Goal: Information Seeking & Learning: Learn about a topic

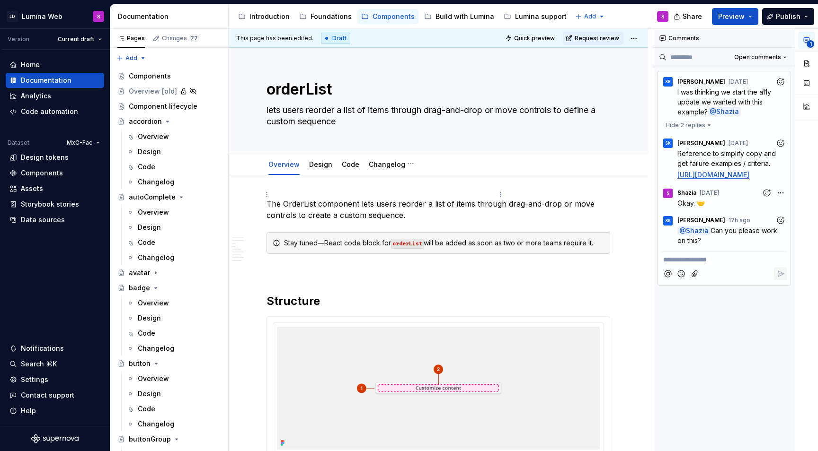
scroll to position [1576, 0]
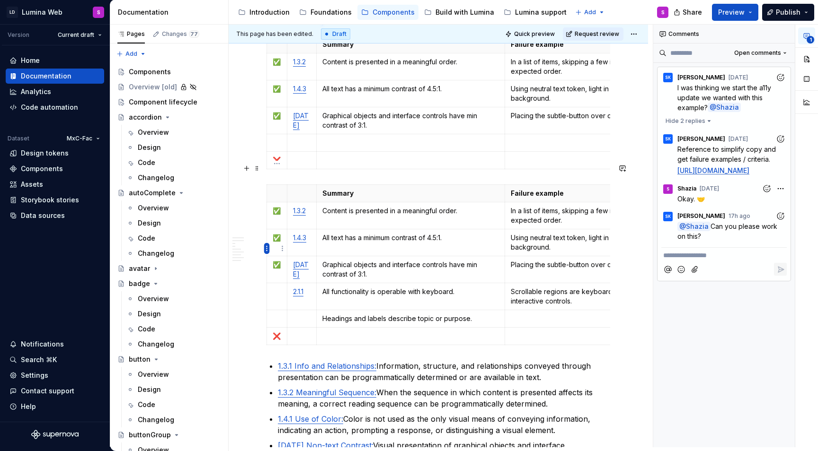
click at [265, 249] on html "LD Lumina Web S Version Current draft Home Documentation Analytics Code automat…" at bounding box center [409, 225] width 818 height 451
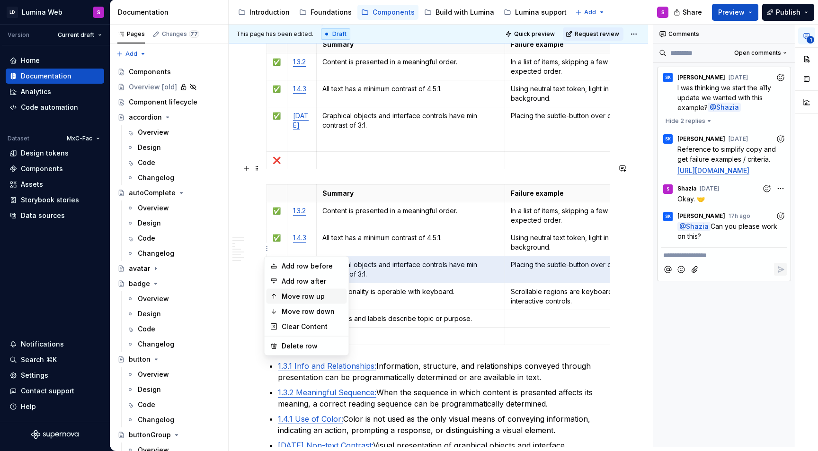
click at [304, 295] on div "Move row up" at bounding box center [313, 296] width 62 height 9
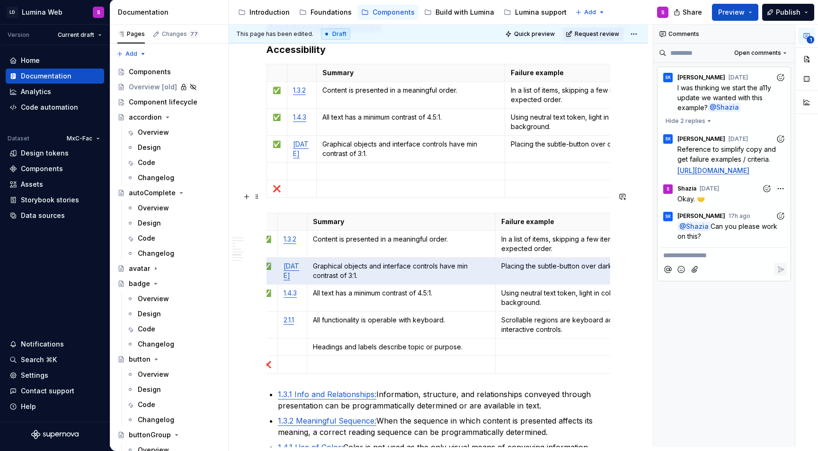
scroll to position [0, 0]
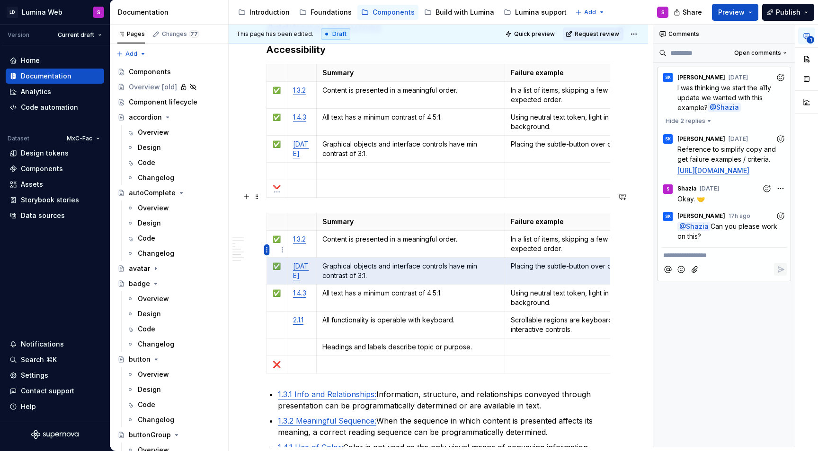
click at [265, 251] on html "LD Lumina Web S Version Current draft Home Documentation Analytics Code automat…" at bounding box center [409, 225] width 818 height 451
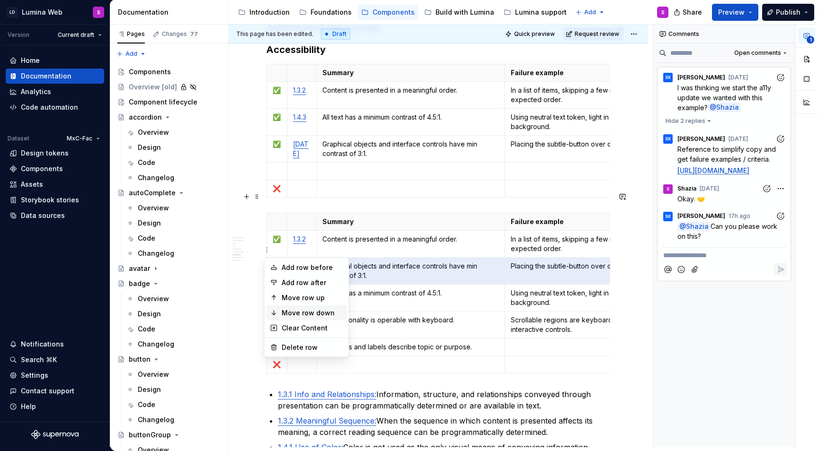
click at [300, 312] on div "Move row down" at bounding box center [313, 312] width 62 height 9
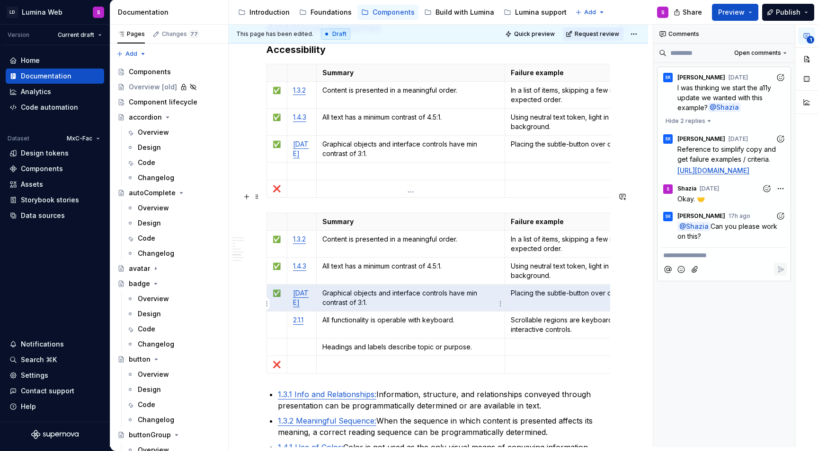
click at [368, 316] on p "All functionality is operable with keyboard." at bounding box center [410, 320] width 177 height 9
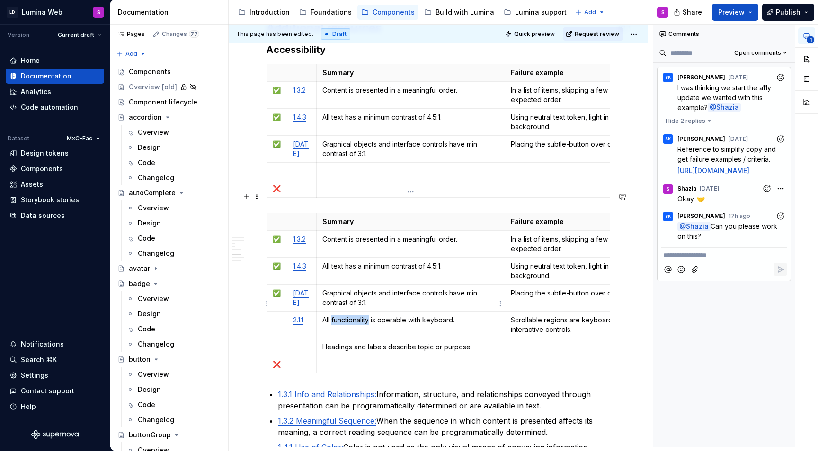
click at [368, 316] on p "All functionality is operable with keyboard." at bounding box center [410, 320] width 177 height 9
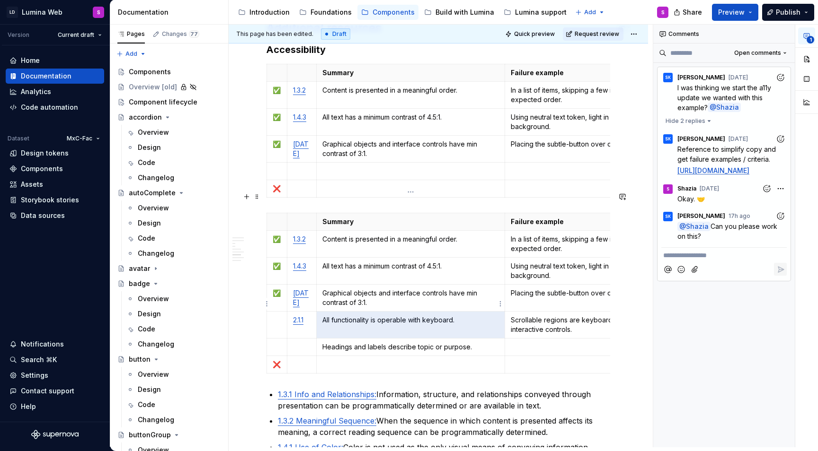
click at [368, 316] on p "All functionality is operable with keyboard." at bounding box center [410, 320] width 177 height 9
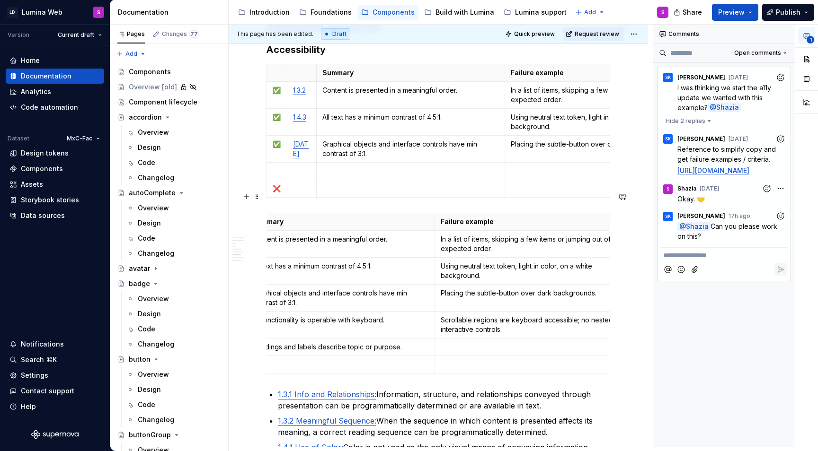
scroll to position [0, 86]
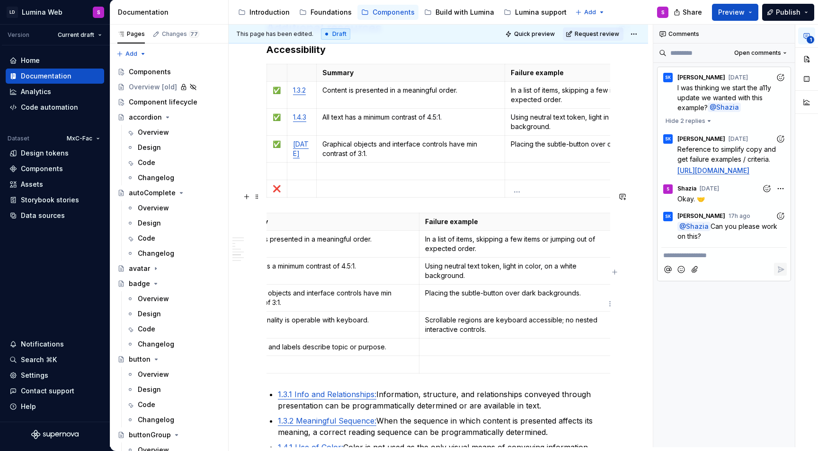
click at [475, 316] on p "Scrollable regions are keyboard accessible; no nested interactive controls." at bounding box center [517, 325] width 184 height 19
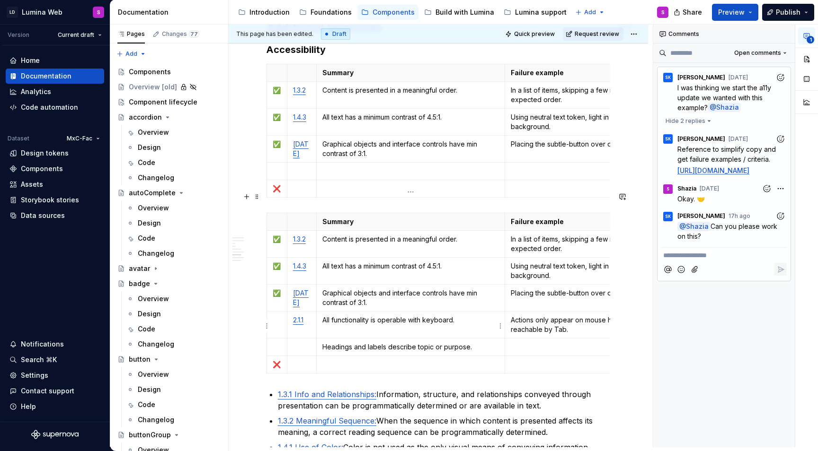
click at [392, 343] on p "Headings and labels describe topic or purpose." at bounding box center [410, 347] width 177 height 9
type textarea "*"
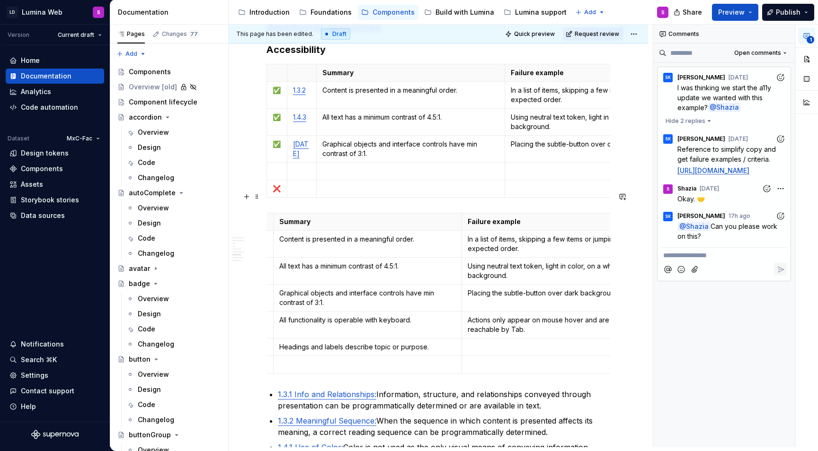
scroll to position [0, 47]
click at [502, 343] on p at bounding box center [556, 347] width 184 height 9
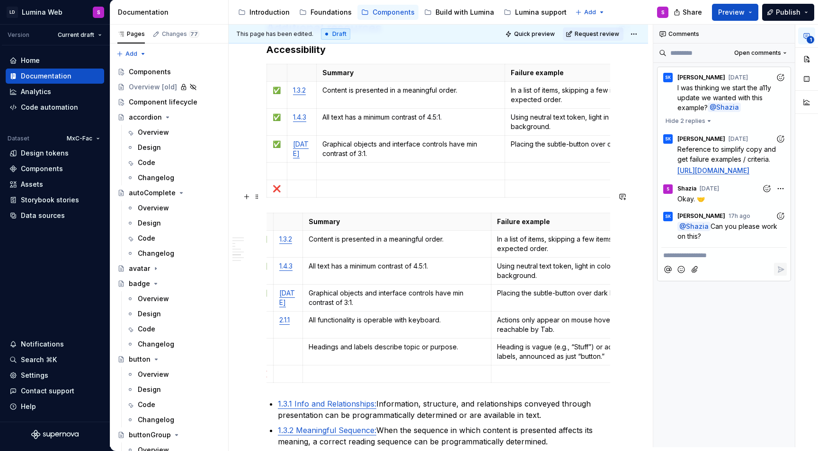
scroll to position [0, 0]
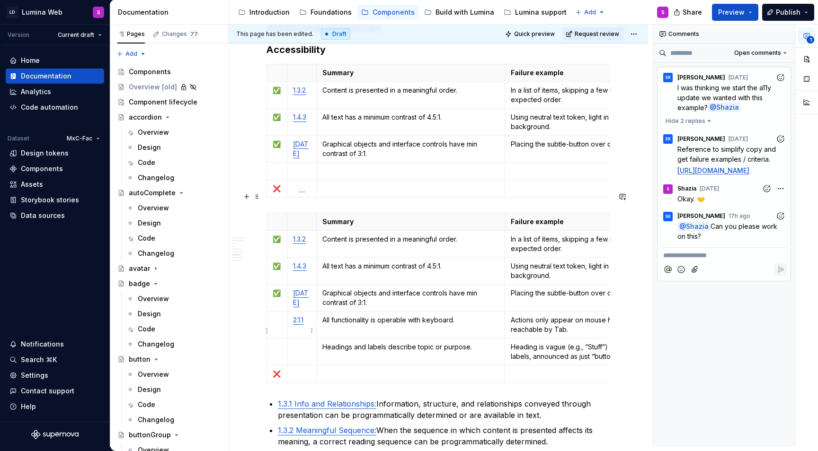
click at [301, 343] on p at bounding box center [302, 347] width 18 height 9
click at [294, 343] on p "2.4.6" at bounding box center [302, 347] width 18 height 9
click at [300, 365] on td at bounding box center [301, 374] width 29 height 18
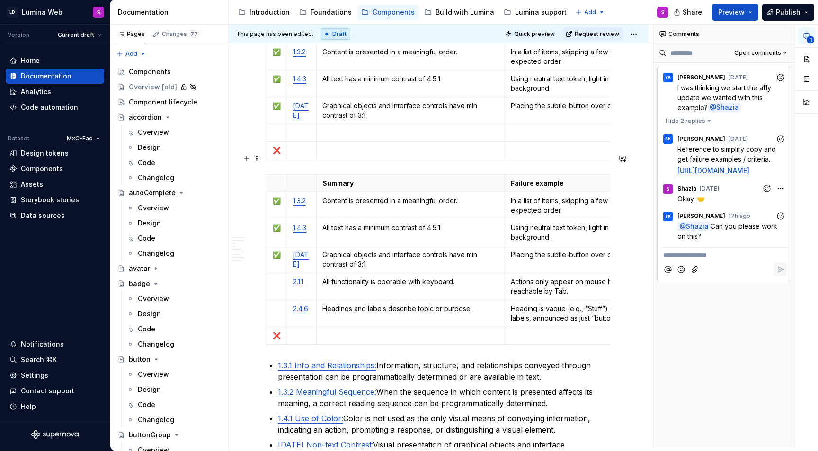
scroll to position [1603, 0]
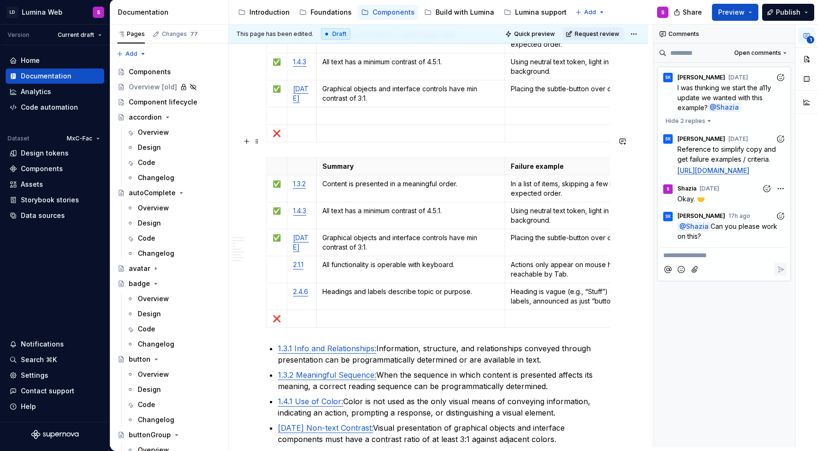
click at [267, 299] on html "LD Lumina Web S Version Current draft Home Documentation Analytics Code automat…" at bounding box center [409, 225] width 818 height 451
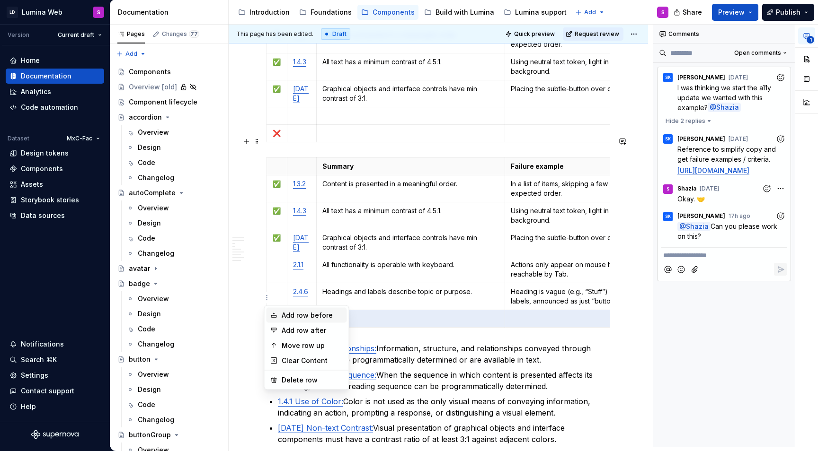
click at [300, 317] on div "Add row before" at bounding box center [313, 315] width 62 height 9
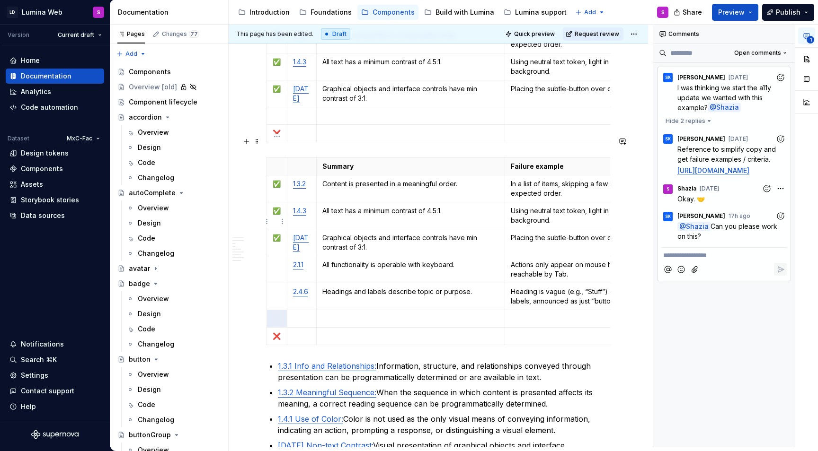
click at [278, 233] on p "✅" at bounding box center [277, 237] width 9 height 9
copy p "✅"
click at [274, 260] on p at bounding box center [277, 264] width 9 height 9
click at [275, 287] on p at bounding box center [277, 291] width 9 height 9
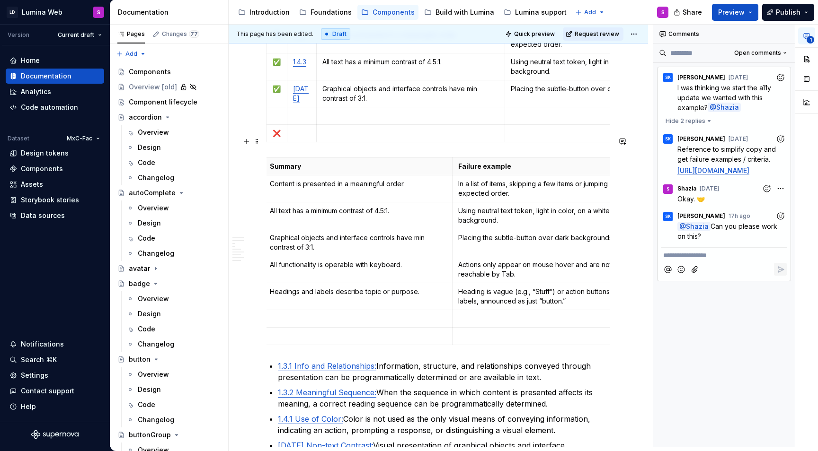
scroll to position [0, 86]
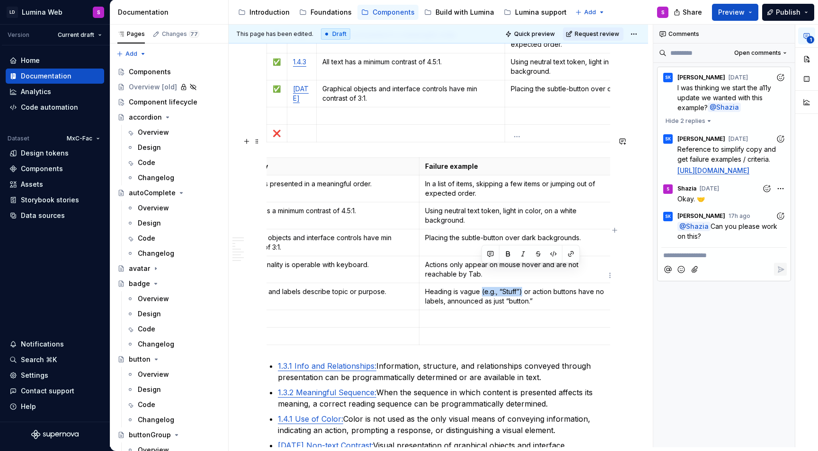
drag, startPoint x: 523, startPoint y: 273, endPoint x: 482, endPoint y: 273, distance: 40.7
click at [482, 287] on p "Heading is vague (e.g., “Stuff”) or action buttons have no labels, announced as…" at bounding box center [517, 296] width 184 height 19
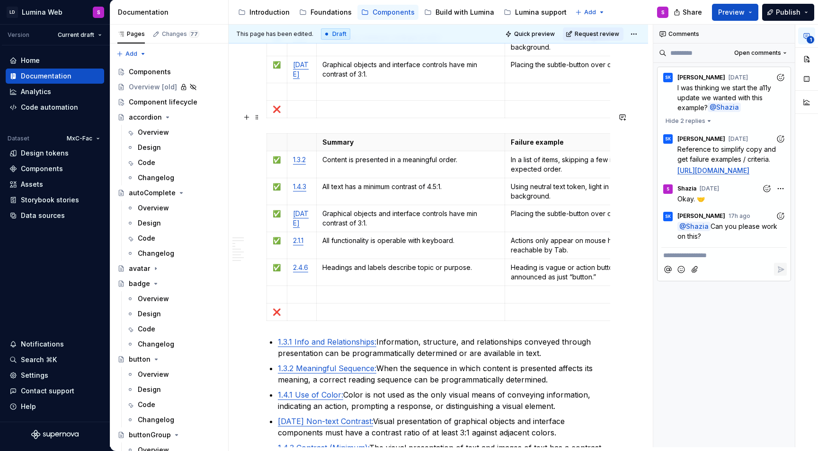
scroll to position [1633, 0]
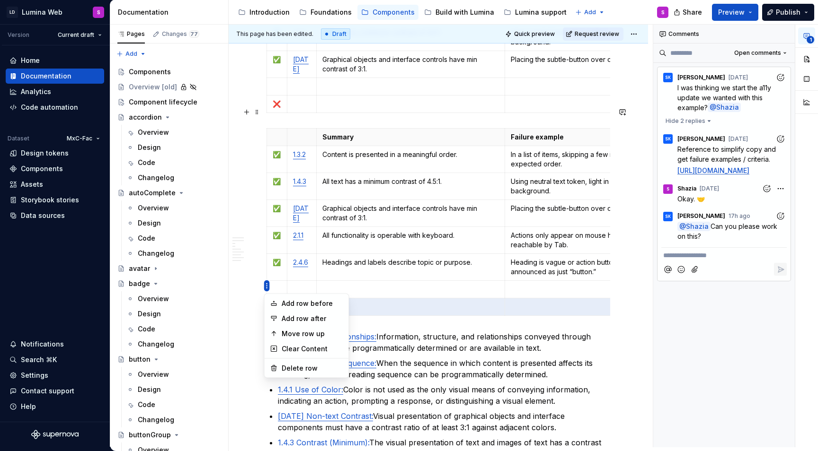
click at [267, 286] on html "LD Lumina Web S Version Current draft Home Documentation Analytics Code automat…" at bounding box center [409, 225] width 818 height 451
click at [305, 320] on div "Add row after" at bounding box center [313, 318] width 62 height 9
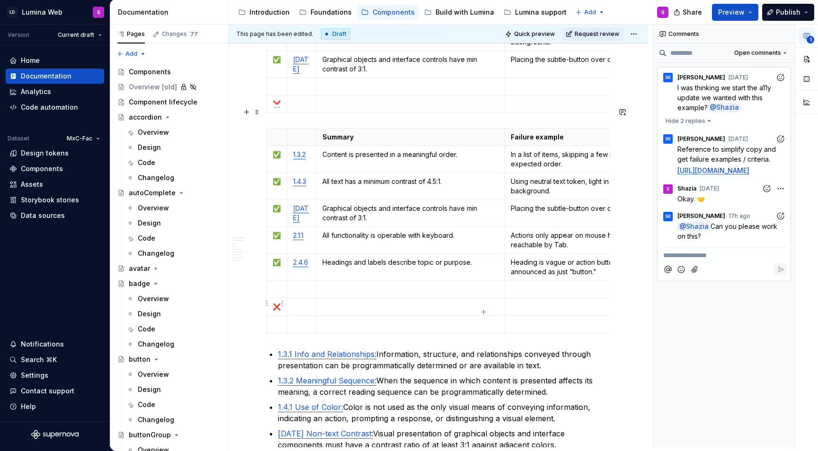
click at [277, 320] on p at bounding box center [277, 324] width 9 height 9
click at [267, 302] on html "LD Lumina Web S Version Current draft Home Documentation Analytics Code automat…" at bounding box center [409, 225] width 818 height 451
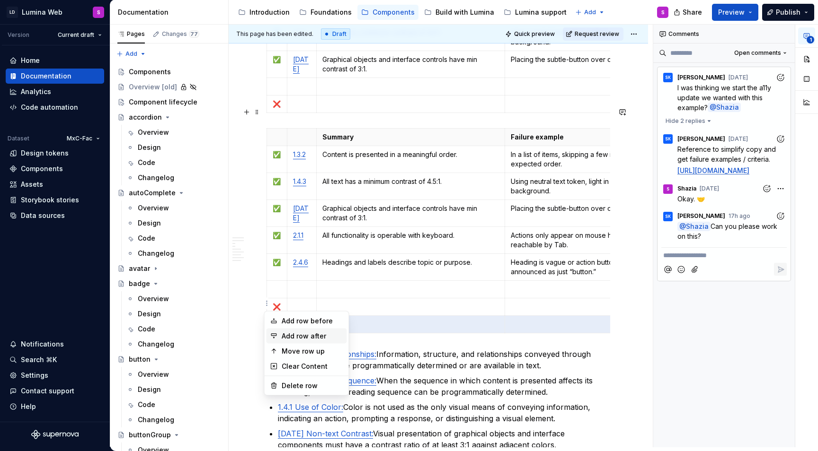
click at [289, 333] on div "Add row after" at bounding box center [313, 336] width 62 height 9
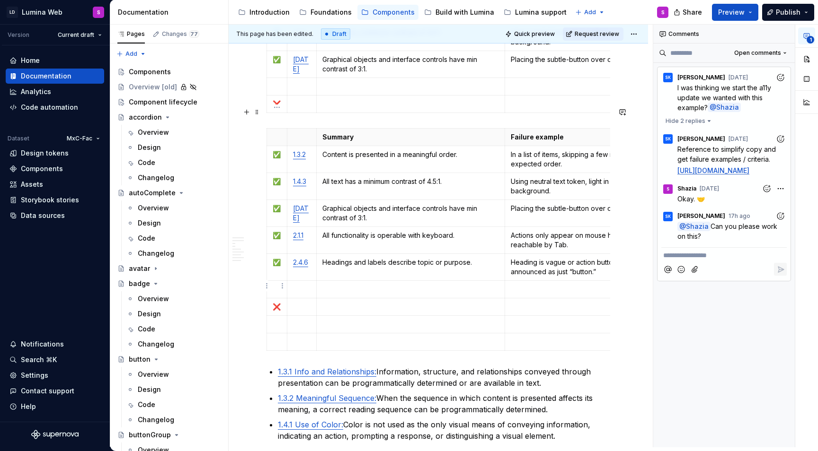
click at [276, 302] on p "❌" at bounding box center [277, 306] width 9 height 9
copy p "❌"
click at [278, 320] on p at bounding box center [277, 324] width 9 height 9
click at [276, 333] on td at bounding box center [277, 342] width 20 height 18
click at [296, 302] on p at bounding box center [302, 306] width 18 height 9
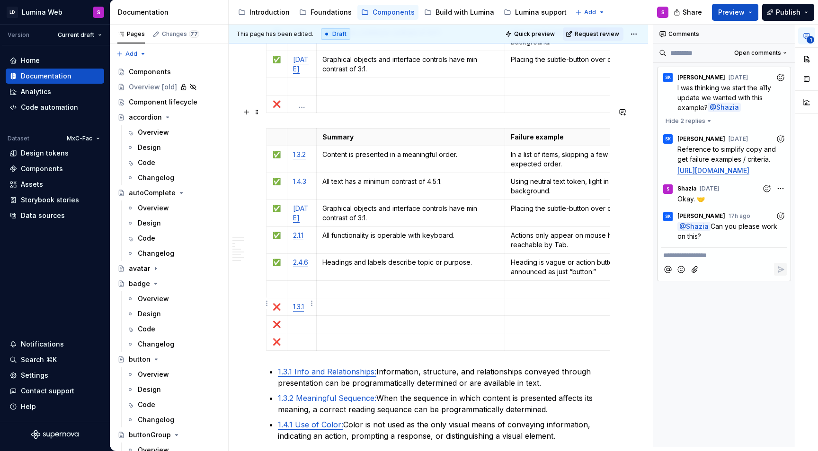
click at [298, 320] on p at bounding box center [302, 324] width 18 height 9
click at [306, 337] on p at bounding box center [302, 341] width 18 height 9
click at [348, 333] on td at bounding box center [410, 342] width 189 height 18
click at [337, 302] on p at bounding box center [410, 306] width 177 height 9
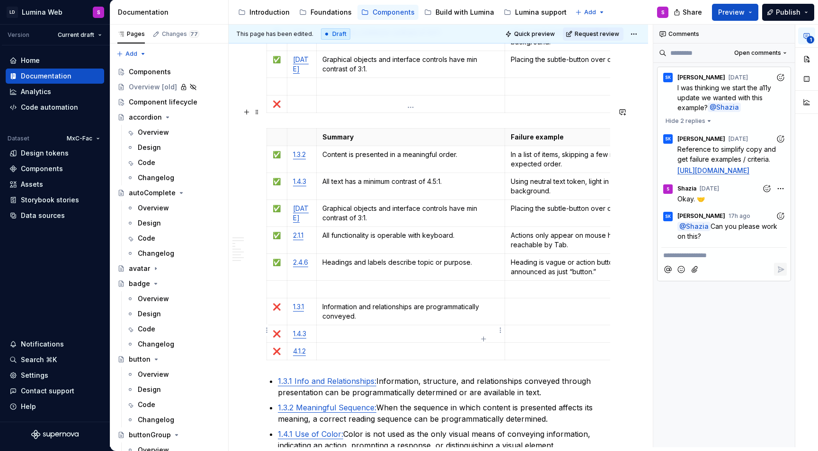
click at [354, 329] on p at bounding box center [410, 333] width 177 height 9
click at [366, 347] on p at bounding box center [410, 351] width 177 height 9
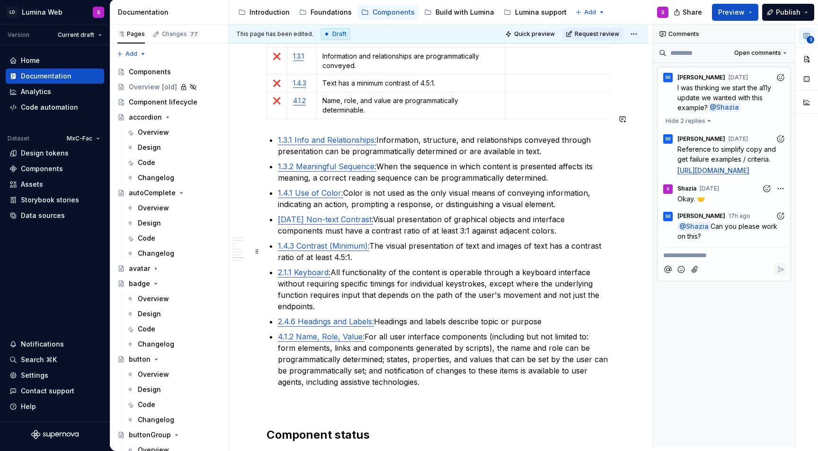
scroll to position [1871, 0]
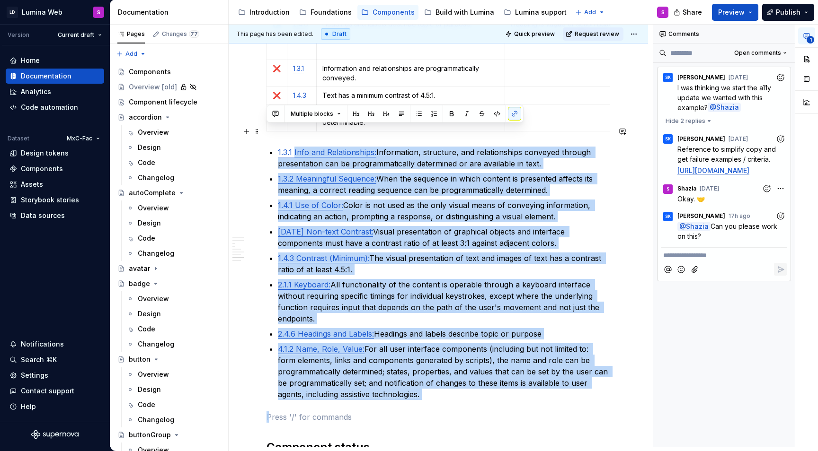
drag, startPoint x: 428, startPoint y: 382, endPoint x: 294, endPoint y: 136, distance: 279.9
click at [278, 147] on li "1.3.1 Info and Relationships: Information, structure, and relationships conveye…" at bounding box center [444, 158] width 332 height 23
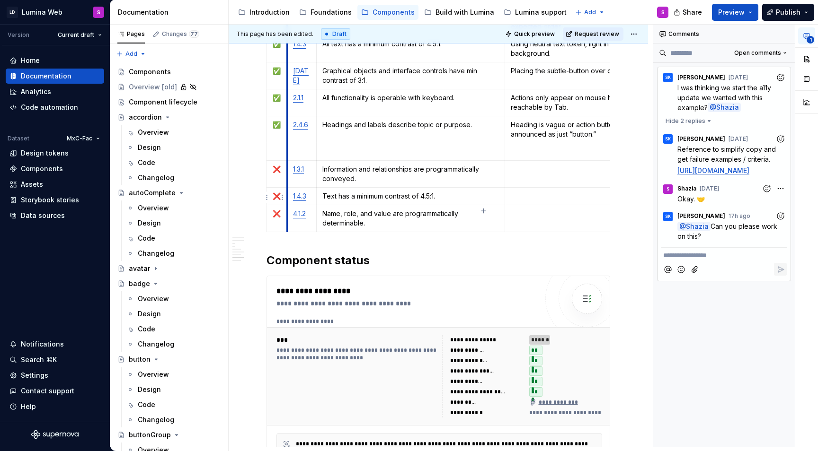
scroll to position [1715, 0]
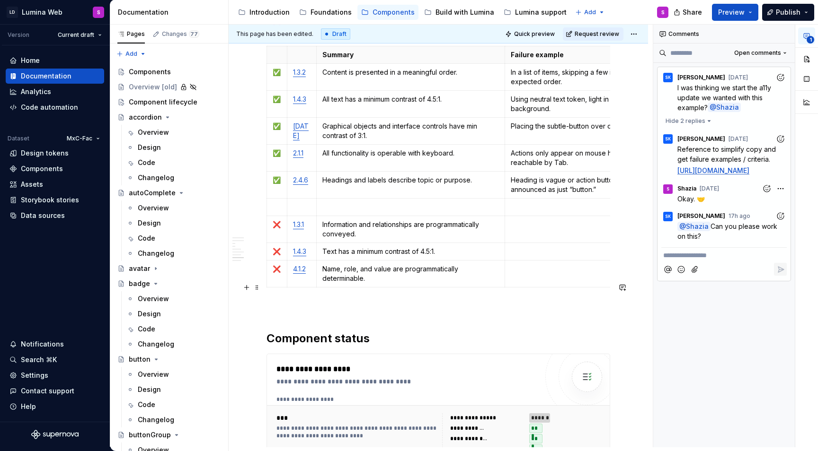
click at [273, 303] on p at bounding box center [437, 308] width 343 height 11
click at [498, 220] on p "Information and relationships are programmatically conveyed." at bounding box center [410, 229] width 177 height 19
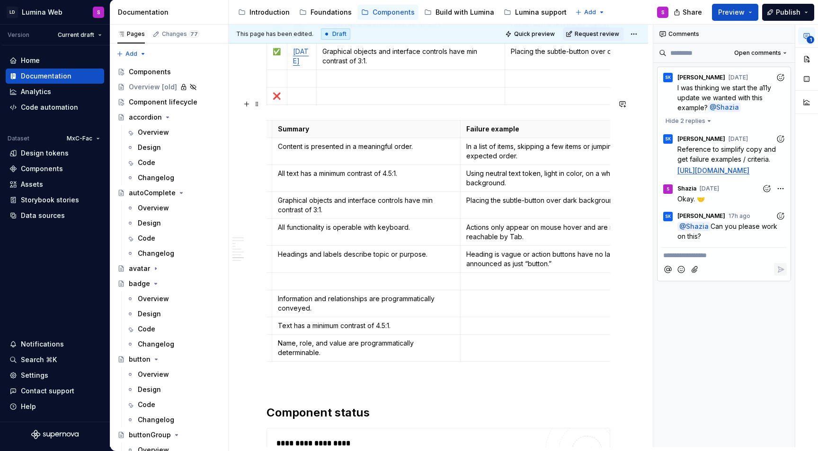
scroll to position [0, 86]
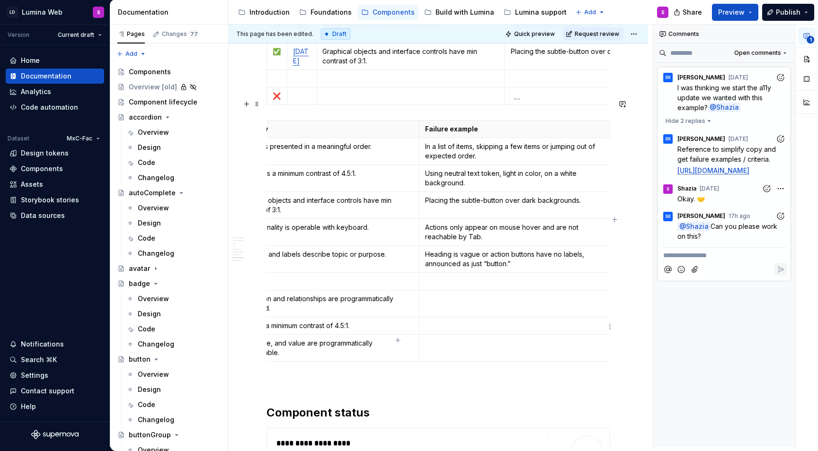
click at [460, 334] on td at bounding box center [516, 347] width 195 height 27
click at [455, 317] on td at bounding box center [516, 326] width 195 height 18
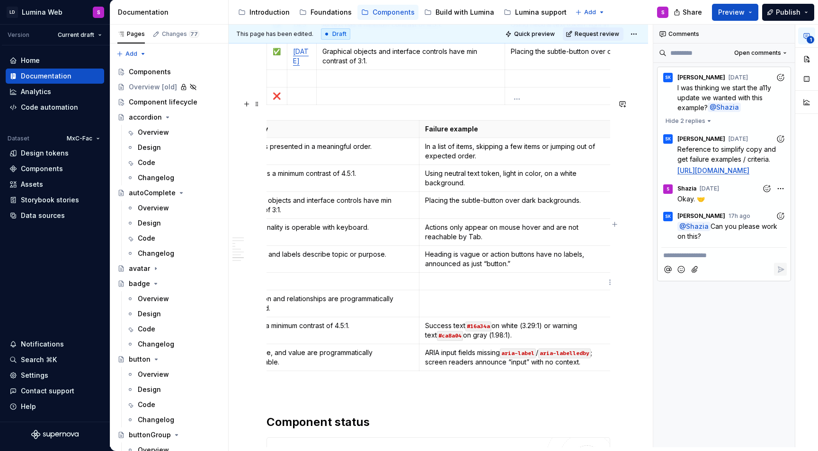
click at [457, 294] on p at bounding box center [517, 298] width 184 height 9
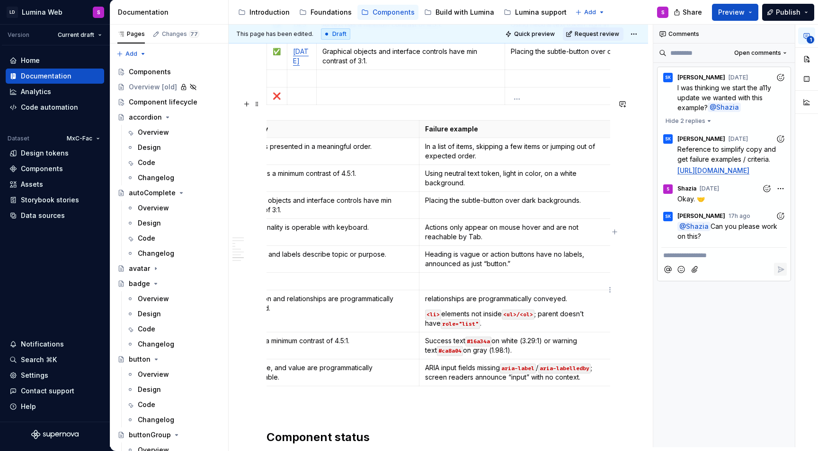
click at [482, 309] on td "relationships are programmatically conveyed. <li> elements not inside <ul>/<ol>…" at bounding box center [516, 311] width 195 height 42
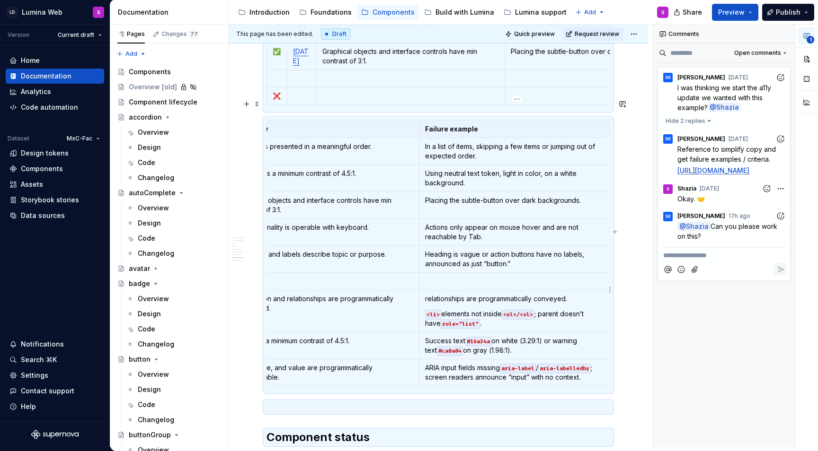
click at [470, 309] on p "<li> elements not inside <ul>/<ol> ; parent doesn’t have role="list" ." at bounding box center [517, 318] width 184 height 19
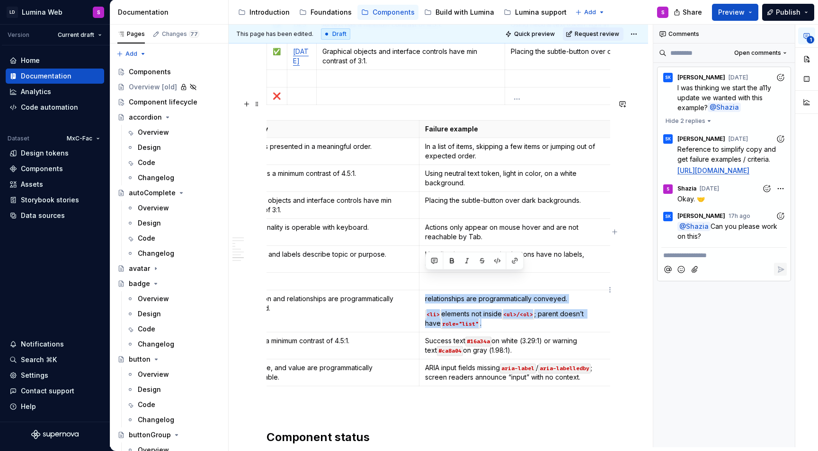
drag, startPoint x: 470, startPoint y: 303, endPoint x: 423, endPoint y: 278, distance: 53.1
click at [423, 290] on td "relationships are programmatically conveyed. <li> elements not inside <ul>/<ol>…" at bounding box center [516, 311] width 195 height 42
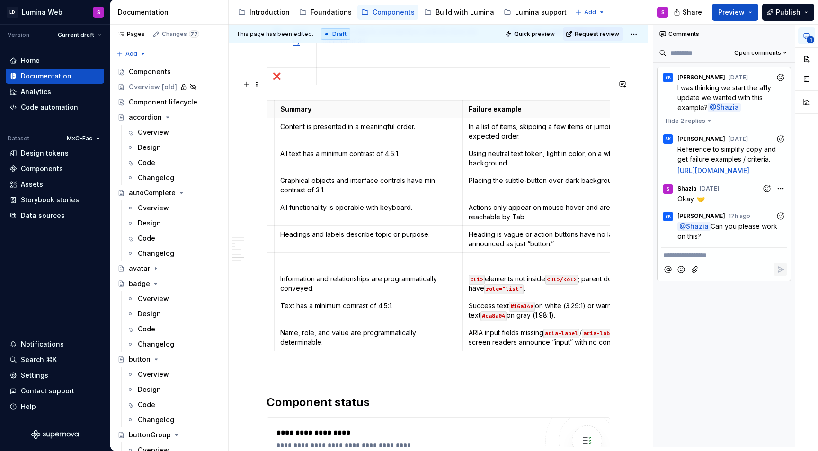
scroll to position [0, 71]
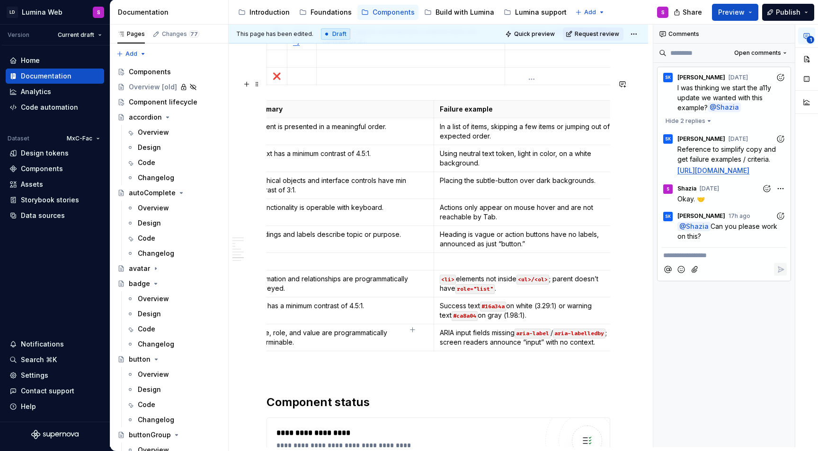
click at [492, 328] on p "ARIA input fields missing aria-label / aria-labelledby ; screen readers announc…" at bounding box center [532, 337] width 184 height 19
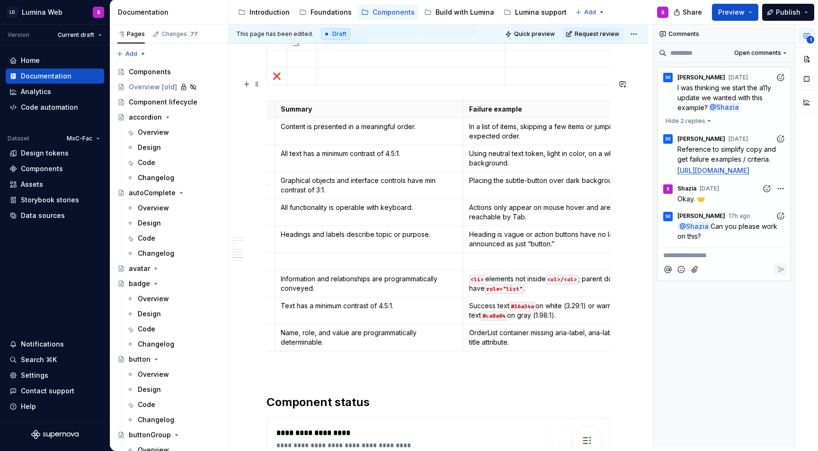
scroll to position [0, 0]
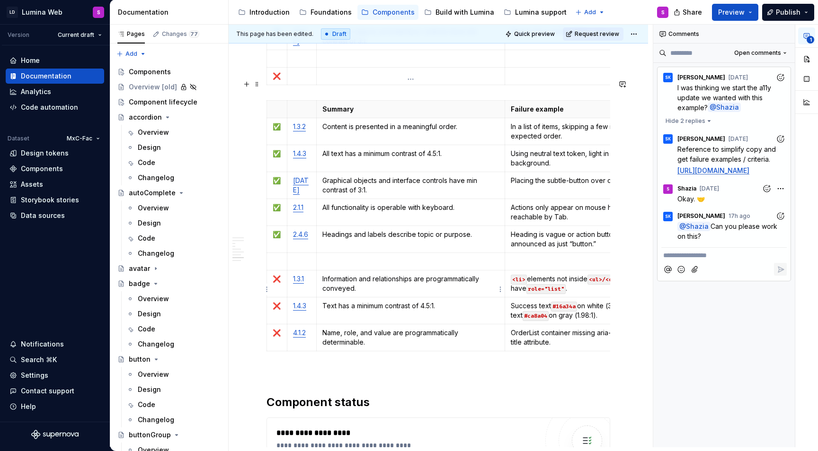
click at [370, 301] on p "Text has a minimum contrast of 4.5:1." at bounding box center [410, 305] width 177 height 9
click at [596, 302] on td "Success text #16a34a on white (3.29:1) or warning text #ca8a04 on gray (1.98:1)." at bounding box center [602, 310] width 195 height 27
click at [377, 328] on p "Name, role, and value are programmatically determinable." at bounding box center [410, 337] width 177 height 19
click at [571, 328] on td "OrderList container missing aria-label, aria-labelledby, or title attribute." at bounding box center [602, 337] width 195 height 27
click at [573, 301] on p "Success badge: 3.29:1, Warning badge: 1.98:1 (both need 4.5:1 minimum)." at bounding box center [603, 310] width 184 height 19
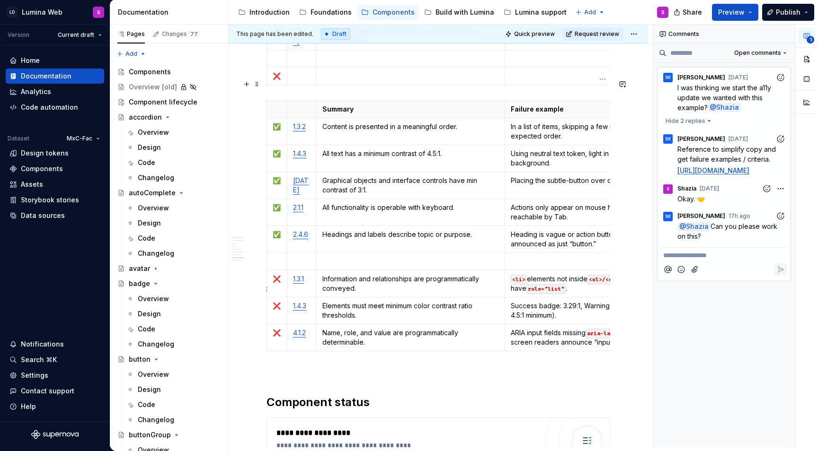
click at [572, 301] on p "Success badge: 3.29:1, Warning badge: 1.98:1 (both need 4.5:1 minimum)." at bounding box center [603, 310] width 184 height 19
click at [556, 274] on p "<li> elements not inside <ul>/<ol> ; parent doesn’t have role="list" ." at bounding box center [603, 283] width 184 height 19
click at [423, 257] on p at bounding box center [410, 261] width 177 height 9
click at [603, 328] on p "ARIA input fields missing aria-label / aria-labelledby ; screen readers announc…" at bounding box center [603, 337] width 184 height 19
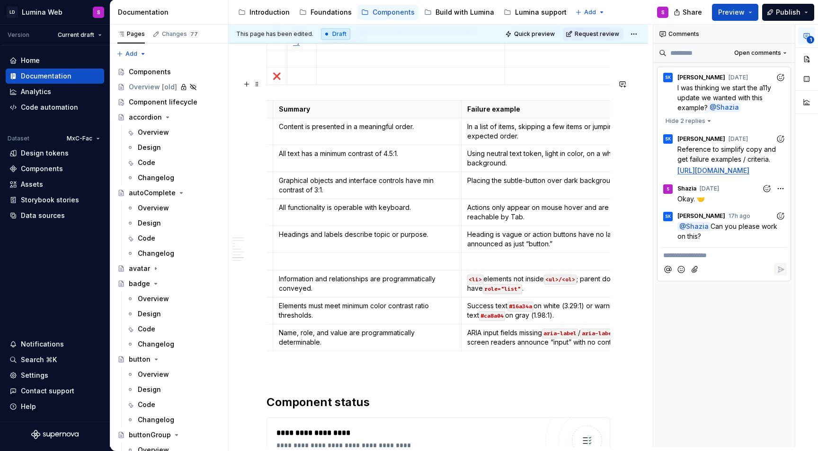
scroll to position [0, 44]
click at [572, 301] on p "Success text #16a34a on white (3.29:1) or warning text #ca8a04 on gray (1.98:1)." at bounding box center [559, 310] width 184 height 19
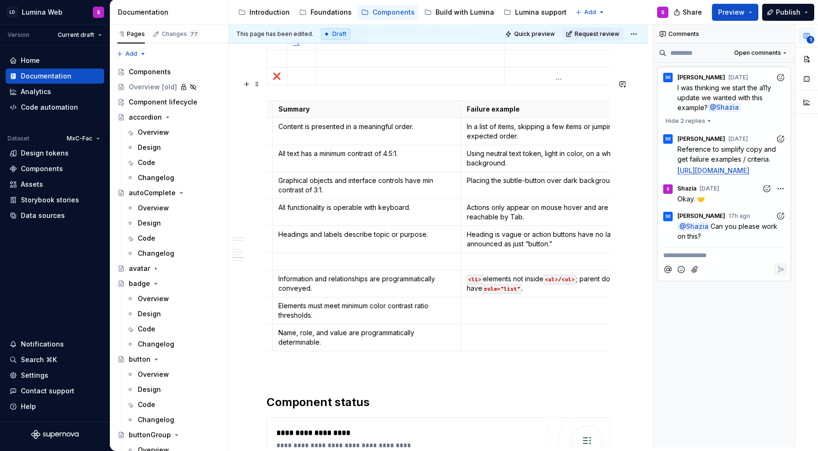
click at [562, 275] on code "<ul>/<ol>" at bounding box center [559, 280] width 33 height 10
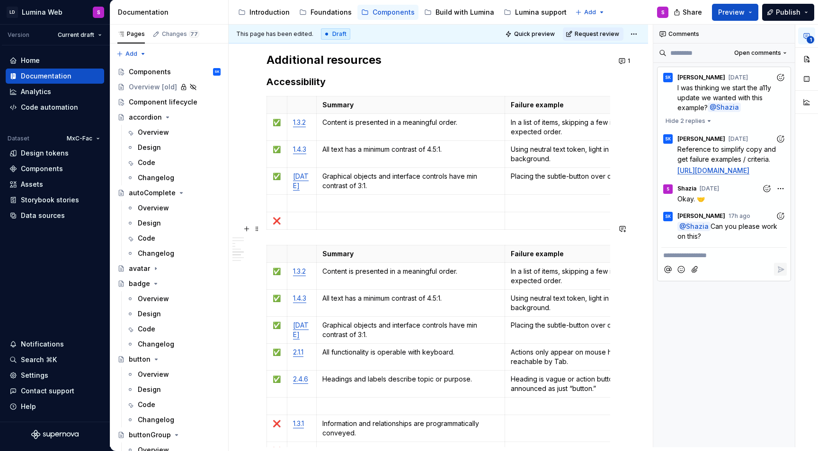
scroll to position [1518, 0]
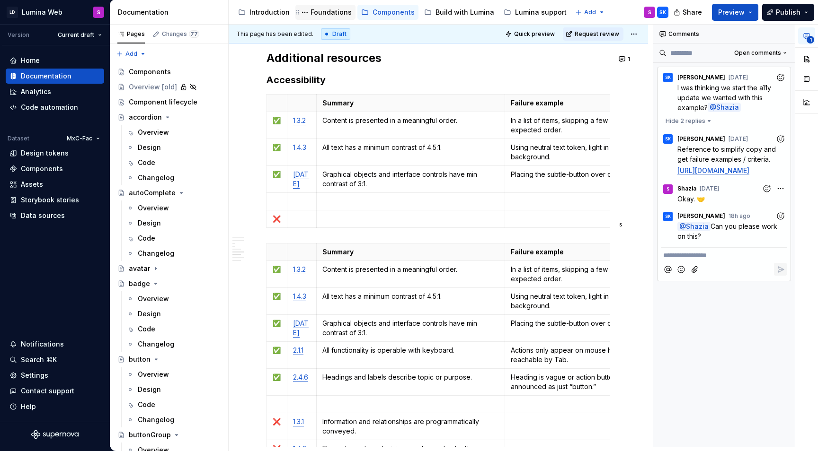
click at [329, 10] on div "Foundations" at bounding box center [330, 12] width 41 height 9
click at [275, 16] on div "Introduction" at bounding box center [269, 12] width 40 height 9
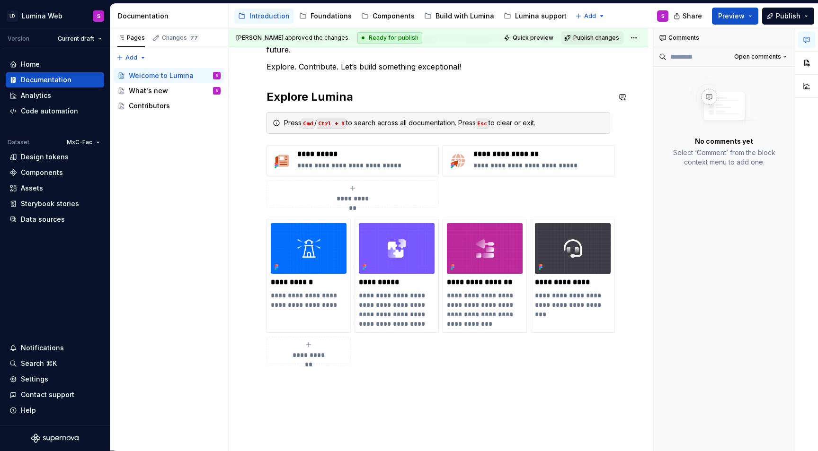
scroll to position [192, 0]
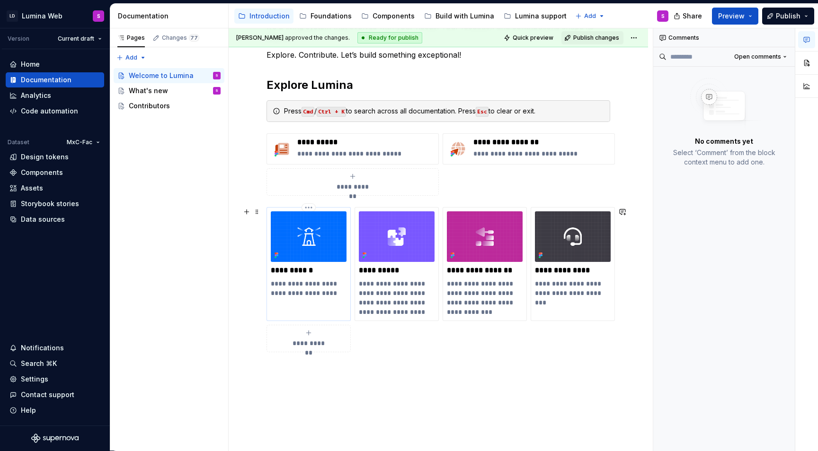
click at [338, 295] on p "**********" at bounding box center [309, 288] width 76 height 19
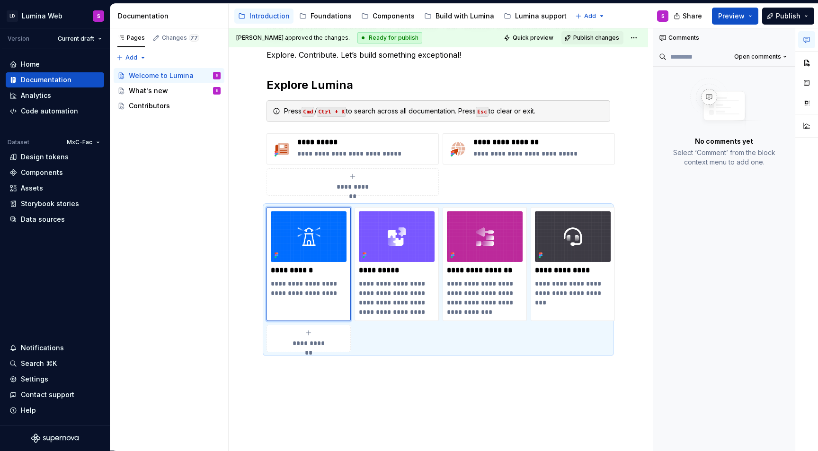
click at [808, 37] on icon "button" at bounding box center [806, 39] width 6 height 5
click at [803, 44] on button "button" at bounding box center [806, 39] width 17 height 17
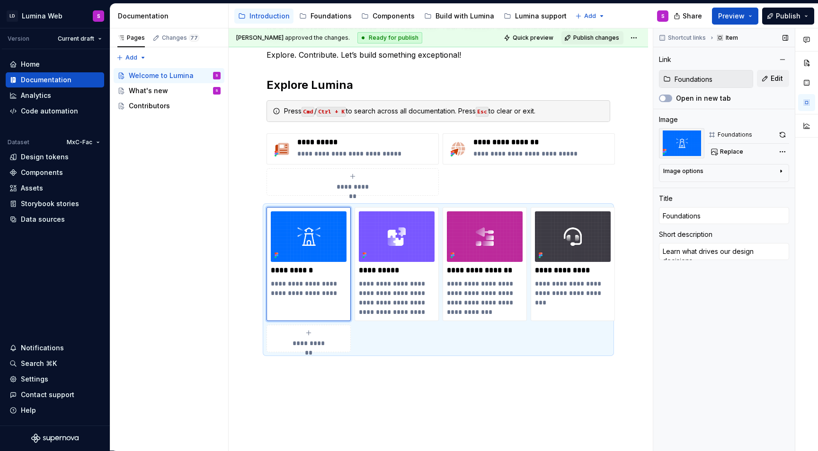
click at [783, 175] on icon "button" at bounding box center [781, 171] width 8 height 8
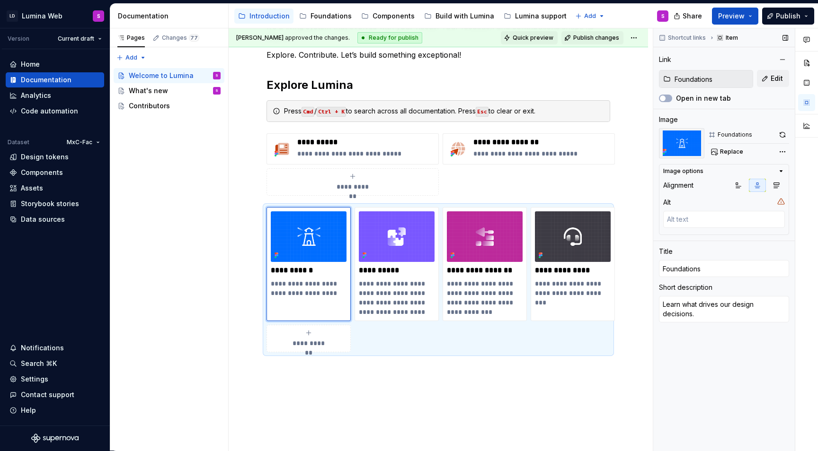
click at [537, 42] on button "Quick preview" at bounding box center [529, 37] width 57 height 13
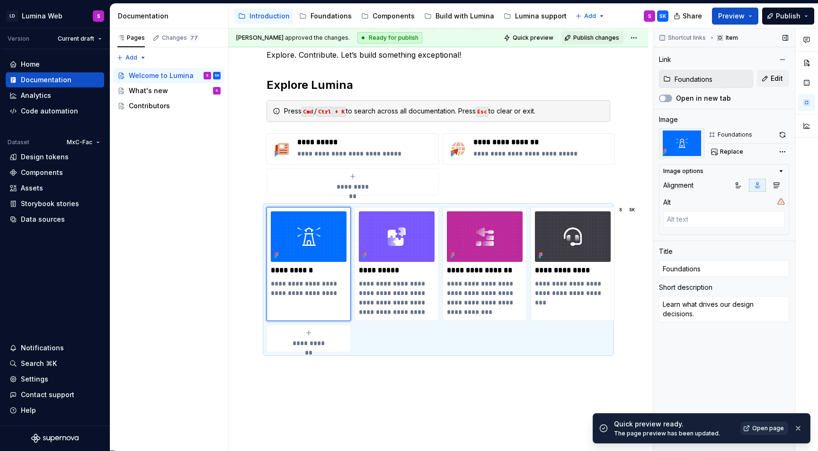
click at [763, 431] on span "Open page" at bounding box center [768, 429] width 32 height 8
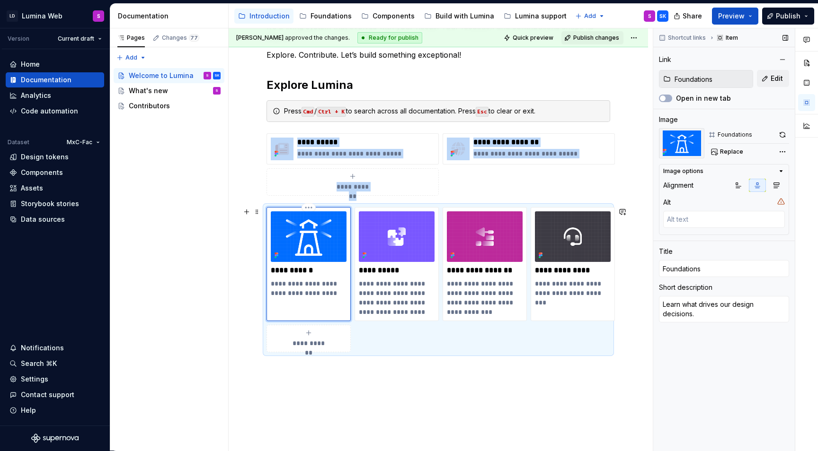
click at [309, 239] on img at bounding box center [309, 236] width 76 height 51
click at [781, 140] on button "button" at bounding box center [781, 134] width 13 height 13
type textarea "*"
type input "Components"
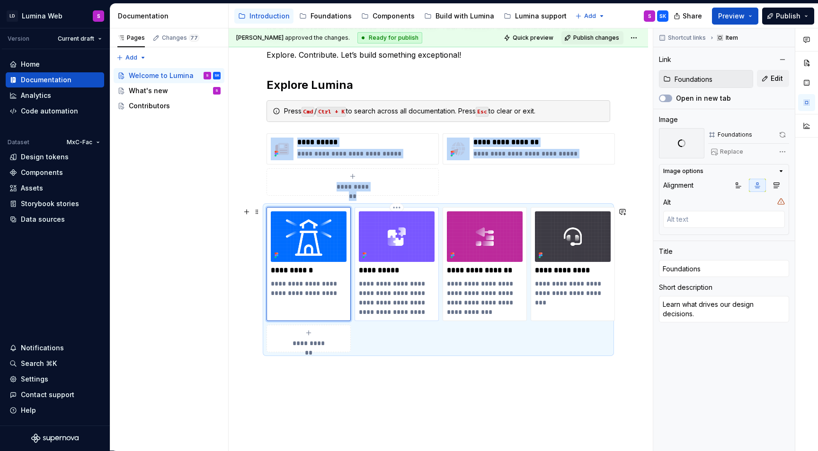
type textarea "Browse our library of ready-to-use UI elements with design and code references."
click at [396, 237] on img at bounding box center [397, 236] width 76 height 51
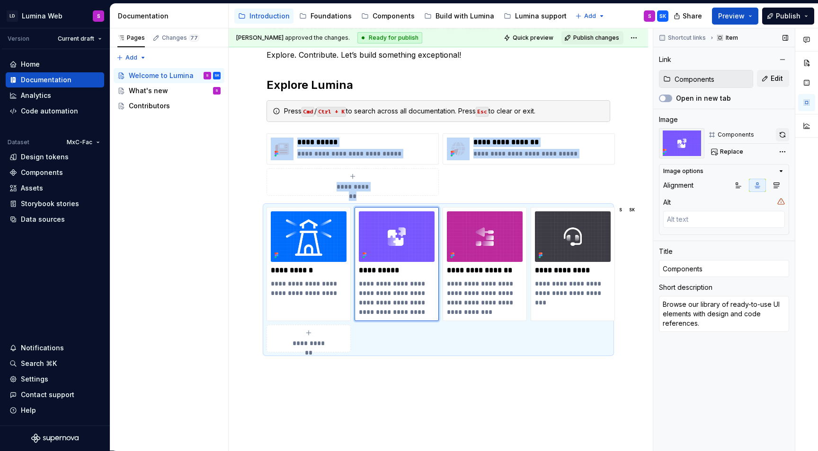
click at [783, 135] on button "button" at bounding box center [781, 134] width 13 height 13
type textarea "*"
type input "Build with Lumina"
type textarea "See how to combine components to create full features in code and design."
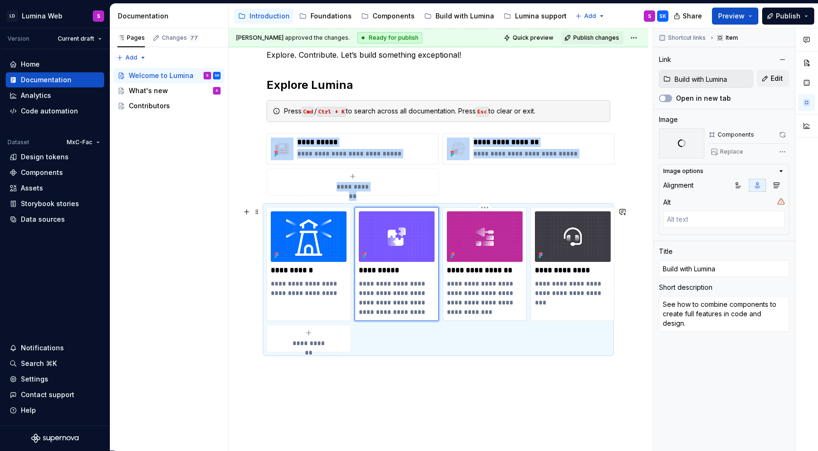
click at [484, 246] on img at bounding box center [485, 236] width 76 height 51
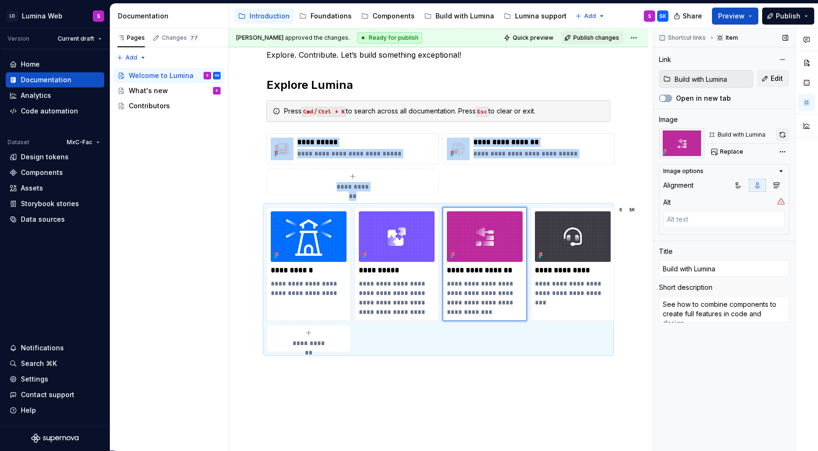
click at [776, 134] on button "button" at bounding box center [781, 134] width 13 height 13
type textarea "*"
type input "Lumina support"
type textarea "Have questions? We are here to support you."
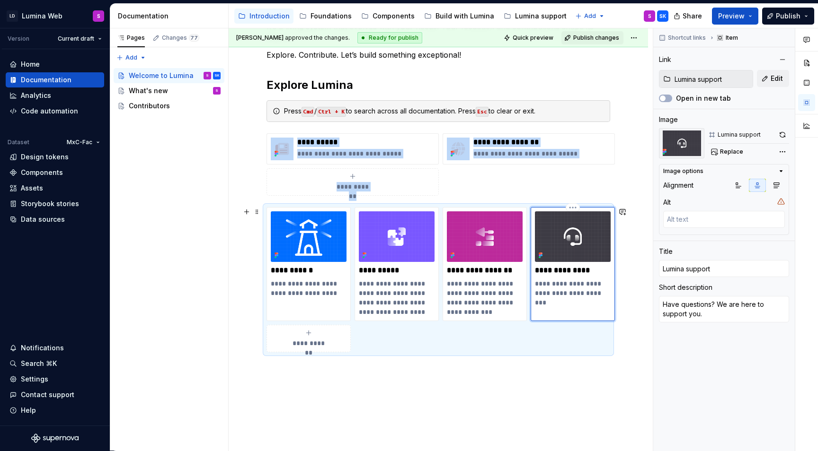
click at [568, 240] on img at bounding box center [573, 236] width 76 height 51
click at [782, 134] on button "button" at bounding box center [781, 134] width 13 height 13
type textarea "*"
type input "Build with Lumina"
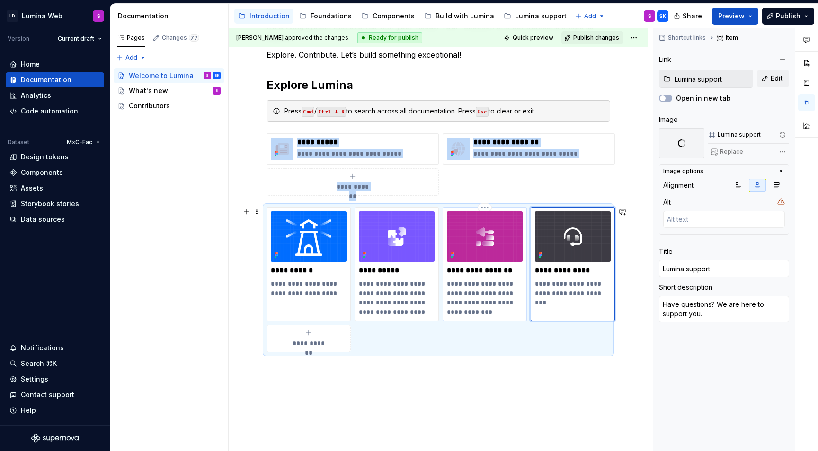
type textarea "See how to combine components to create full features in code and design."
click at [492, 241] on img at bounding box center [485, 236] width 76 height 51
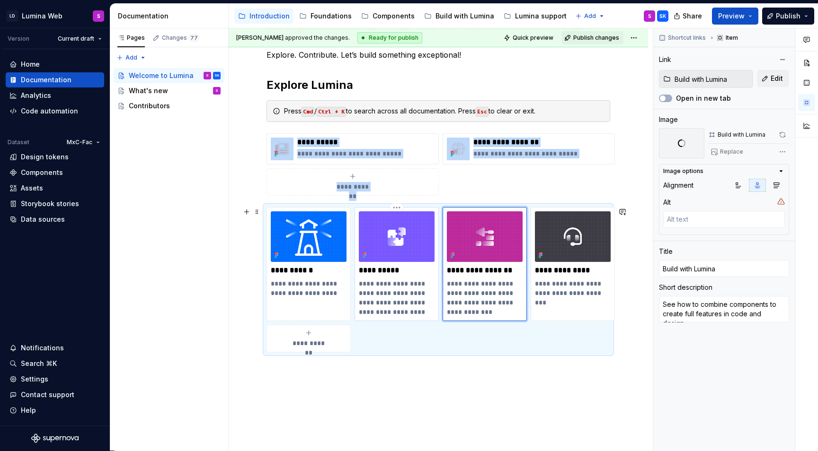
type textarea "*"
type input "Components"
type textarea "Browse our library of ready-to-use UI elements with design and code references."
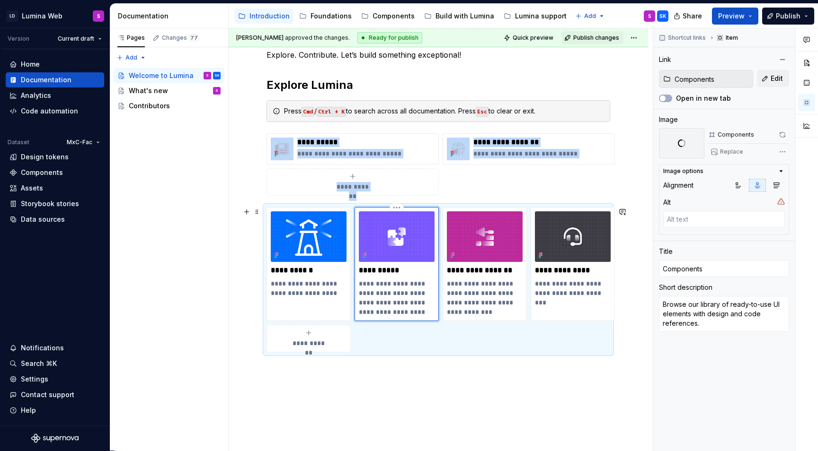
click at [407, 239] on img at bounding box center [397, 236] width 76 height 51
type textarea "*"
type input "Foundations"
type textarea "Learn what drives our design decisions."
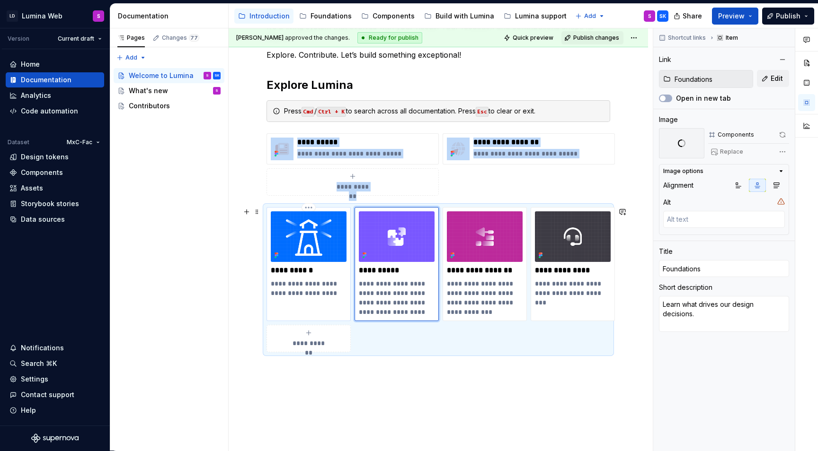
click at [296, 240] on img at bounding box center [309, 236] width 76 height 51
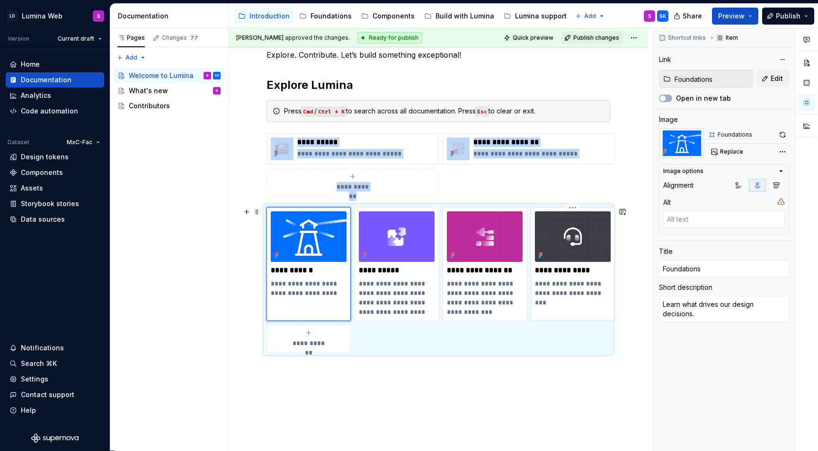
type textarea "*"
type input "Lumina support"
type textarea "Have questions? We are here to support you."
click at [565, 230] on img at bounding box center [573, 236] width 76 height 51
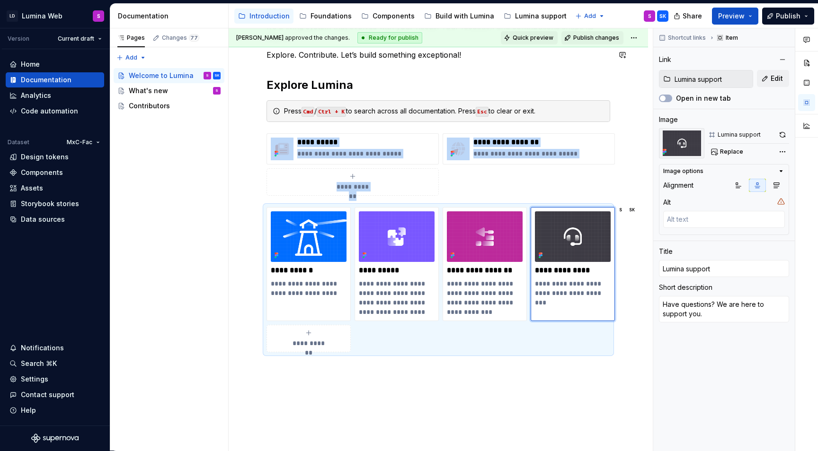
click at [544, 39] on span "Quick preview" at bounding box center [532, 38] width 41 height 8
click at [748, 17] on button "Preview" at bounding box center [735, 16] width 46 height 17
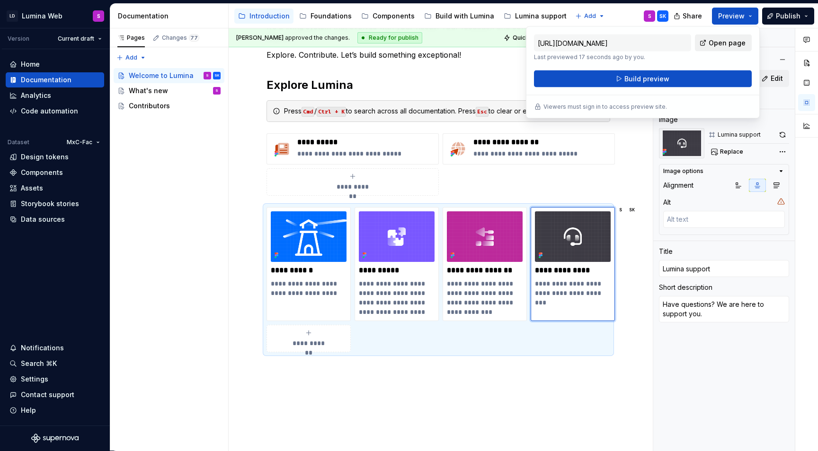
click at [708, 41] on link "Open page" at bounding box center [723, 43] width 57 height 17
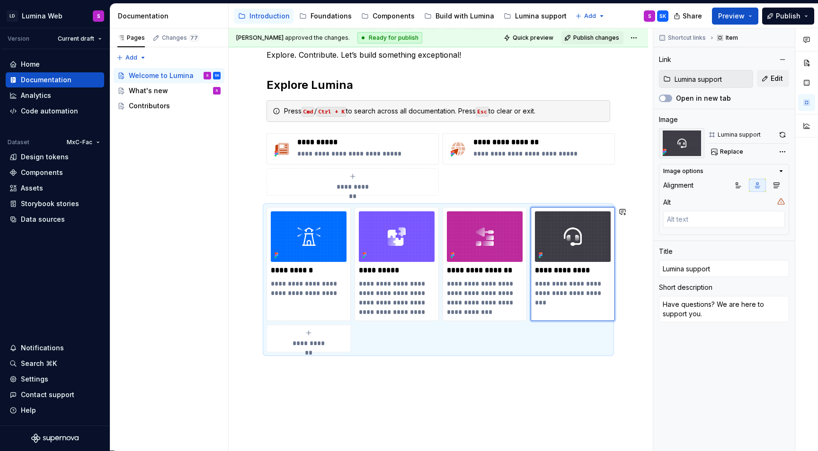
click at [502, 362] on div "**********" at bounding box center [437, 177] width 343 height 371
click at [519, 338] on div "**********" at bounding box center [437, 279] width 343 height 145
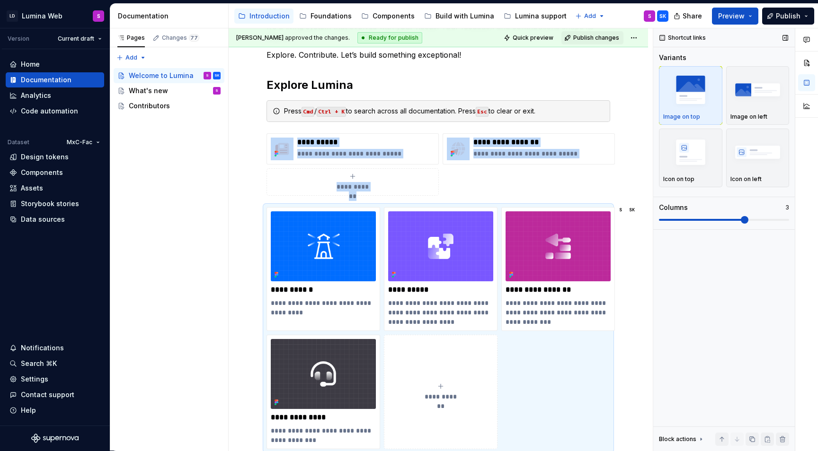
click at [748, 219] on span at bounding box center [744, 220] width 8 height 8
click at [737, 13] on span "Preview" at bounding box center [731, 15] width 26 height 9
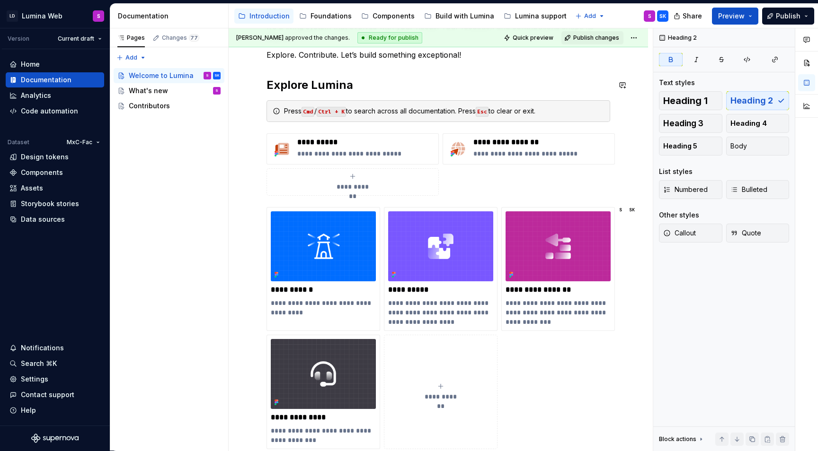
click at [501, 62] on div "**********" at bounding box center [437, 220] width 343 height 457
click at [523, 36] on span "Quick preview" at bounding box center [532, 38] width 41 height 8
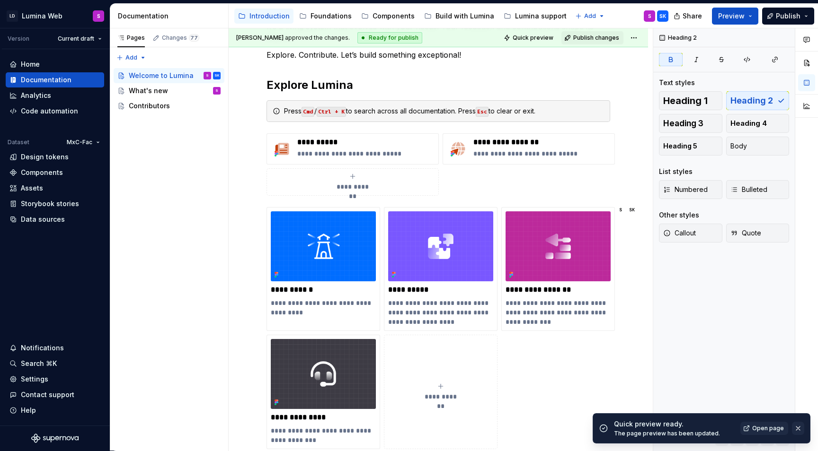
click at [801, 428] on button "button" at bounding box center [798, 428] width 12 height 13
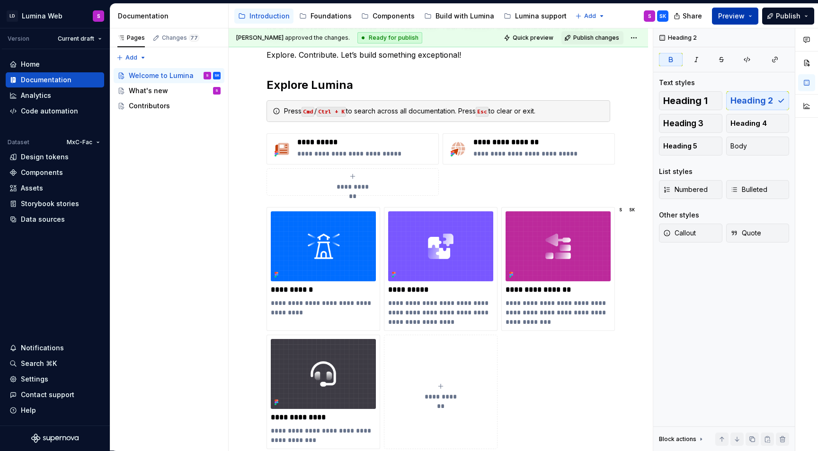
click at [731, 12] on span "Preview" at bounding box center [731, 15] width 26 height 9
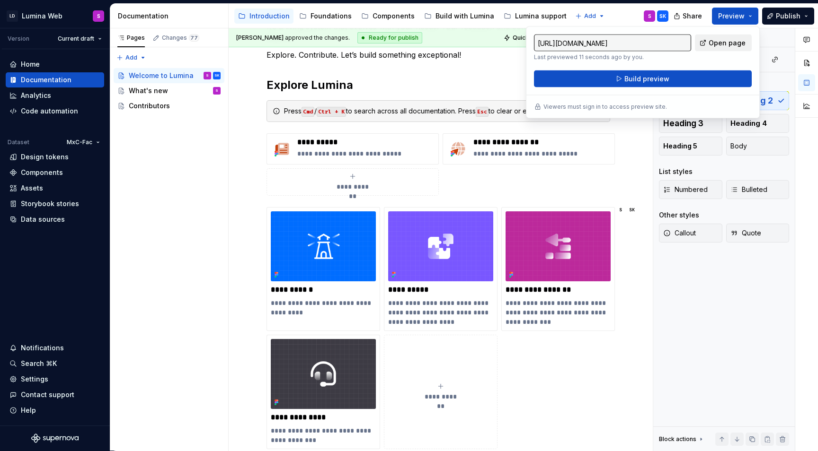
click at [718, 37] on link "Open page" at bounding box center [723, 43] width 57 height 17
click at [622, 193] on div "**********" at bounding box center [438, 283] width 419 height 626
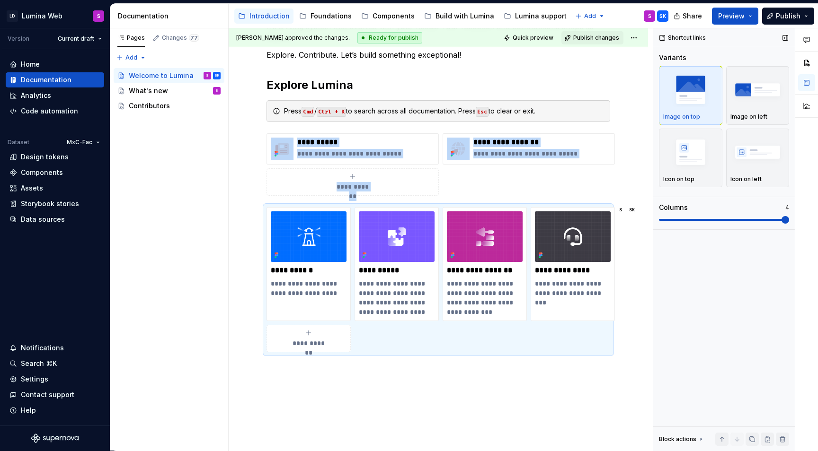
click at [789, 216] on span at bounding box center [785, 220] width 8 height 8
click at [694, 156] on img "button" at bounding box center [690, 152] width 55 height 35
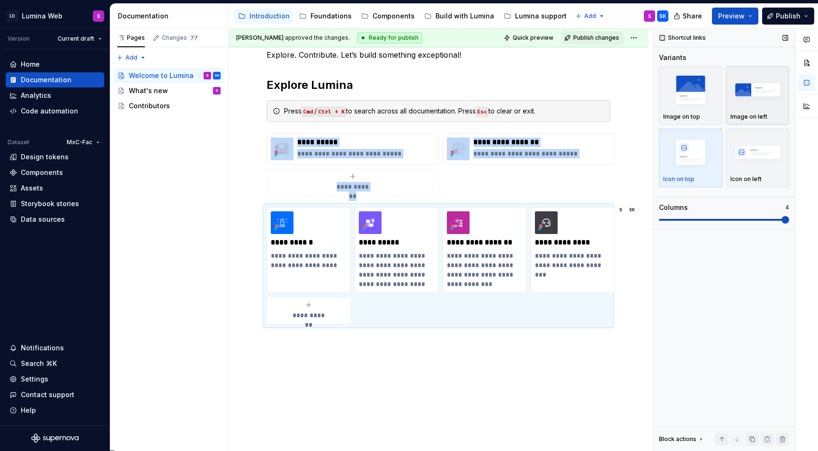
click at [740, 99] on img "button" at bounding box center [757, 89] width 55 height 35
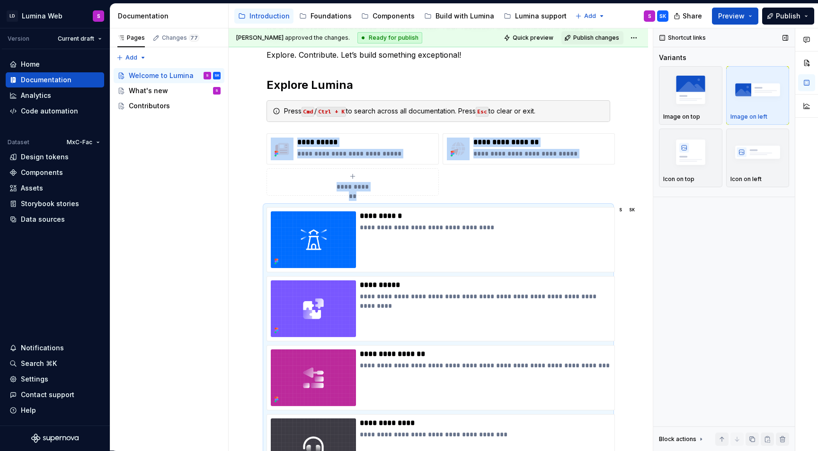
scroll to position [251, 0]
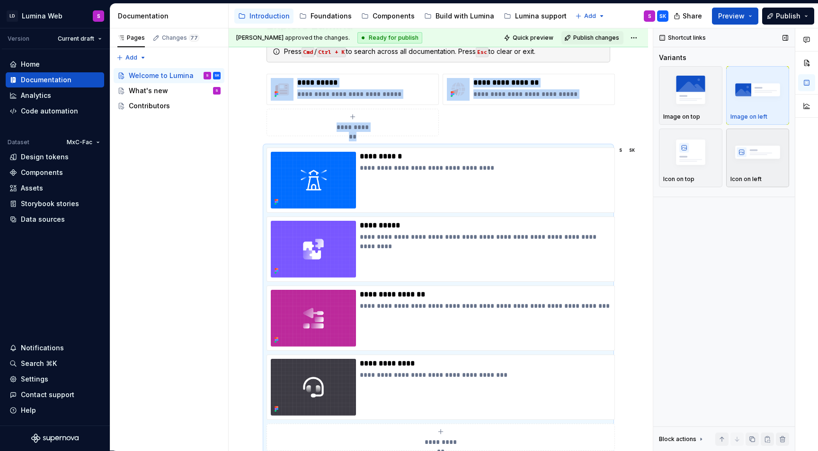
click at [753, 162] on img "button" at bounding box center [757, 152] width 55 height 35
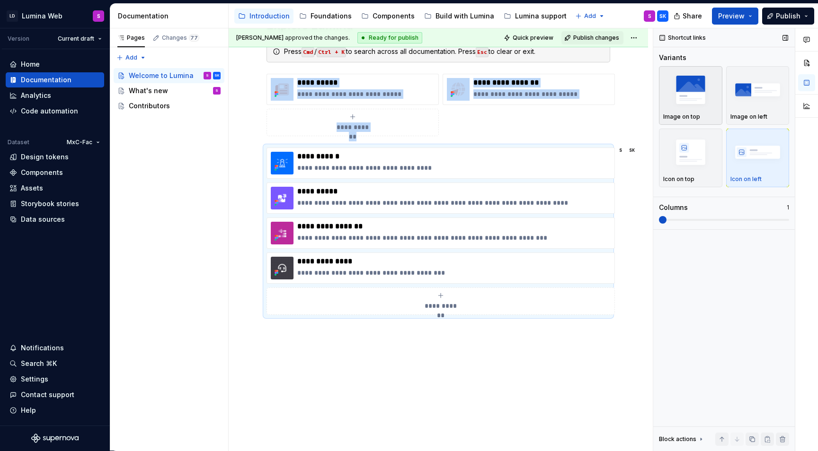
click at [698, 109] on div "button" at bounding box center [690, 89] width 55 height 39
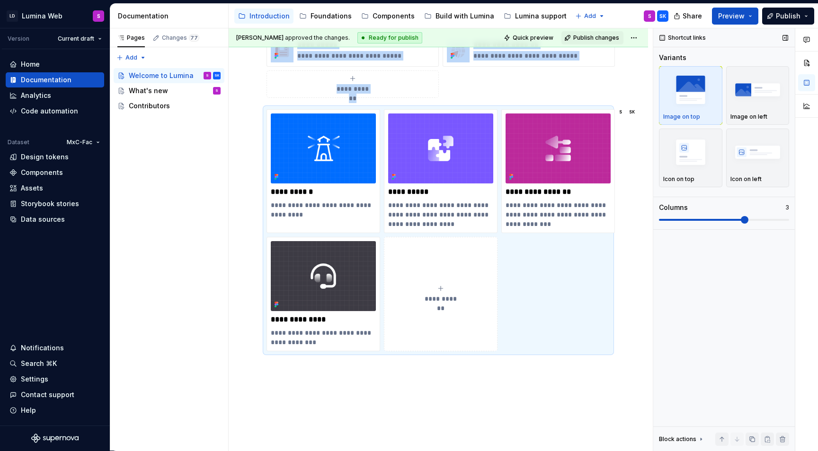
scroll to position [239, 0]
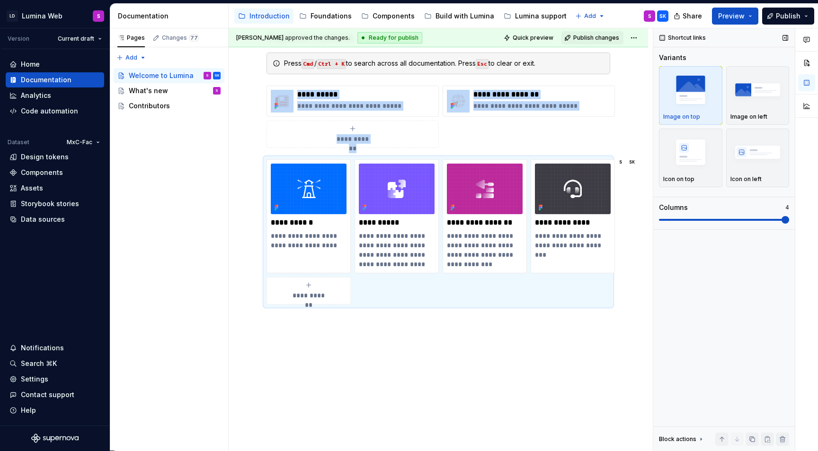
click at [789, 218] on span at bounding box center [785, 220] width 8 height 8
click at [808, 63] on button "button" at bounding box center [806, 62] width 17 height 17
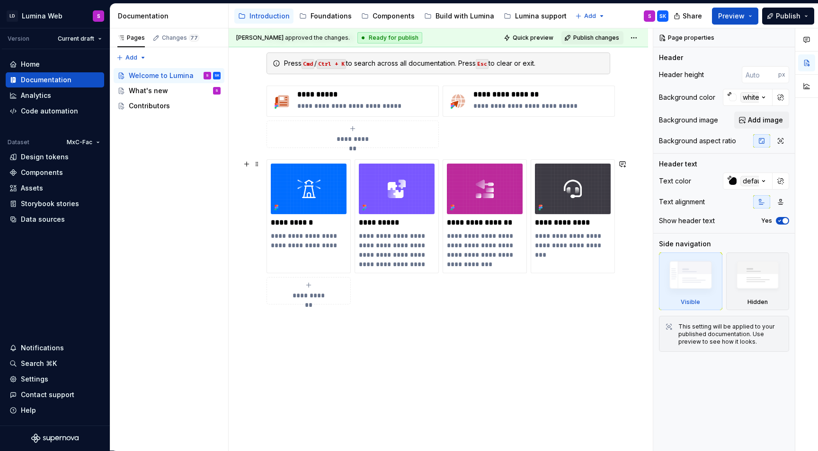
click at [528, 303] on div "**********" at bounding box center [437, 231] width 343 height 145
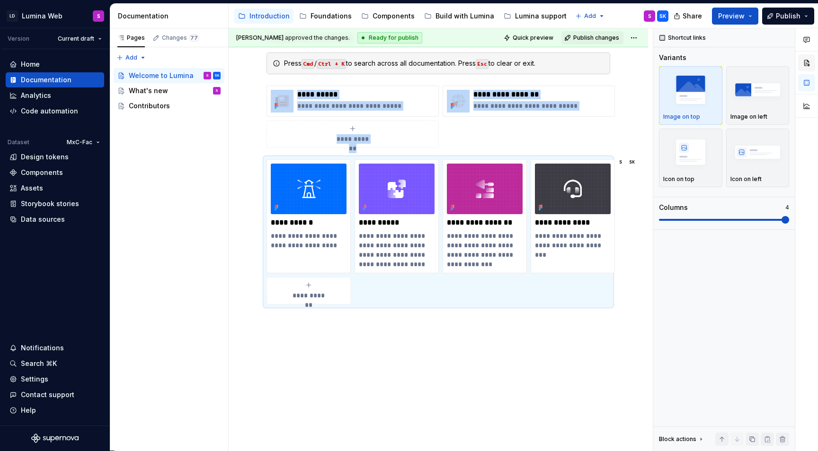
click at [809, 63] on button "button" at bounding box center [806, 62] width 17 height 17
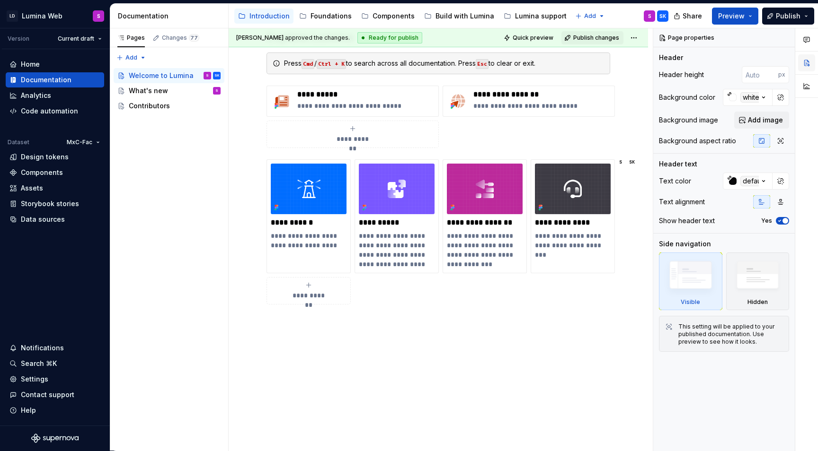
click at [809, 63] on button "button" at bounding box center [806, 62] width 17 height 17
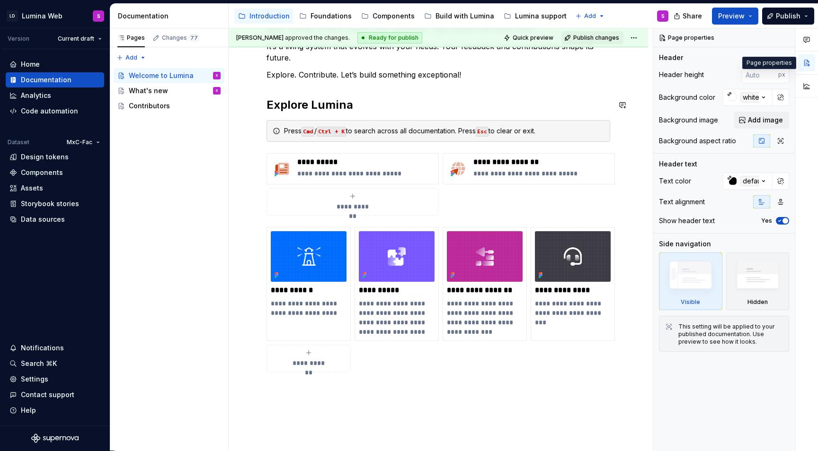
scroll to position [163, 0]
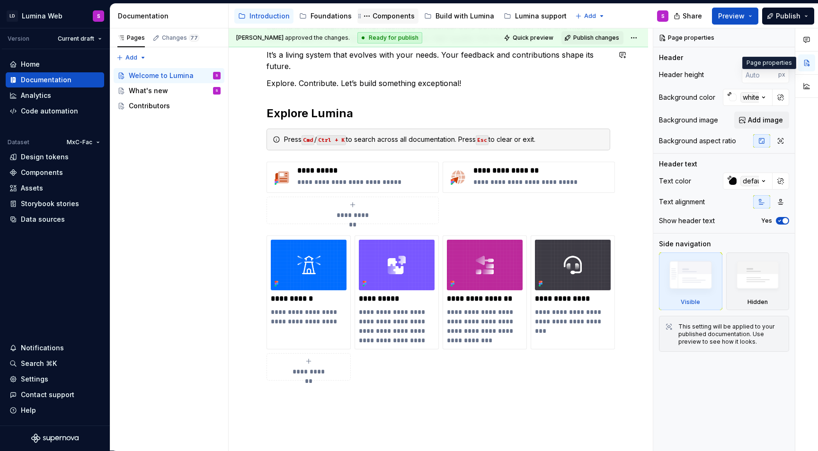
click at [389, 21] on div "Components" at bounding box center [387, 15] width 53 height 11
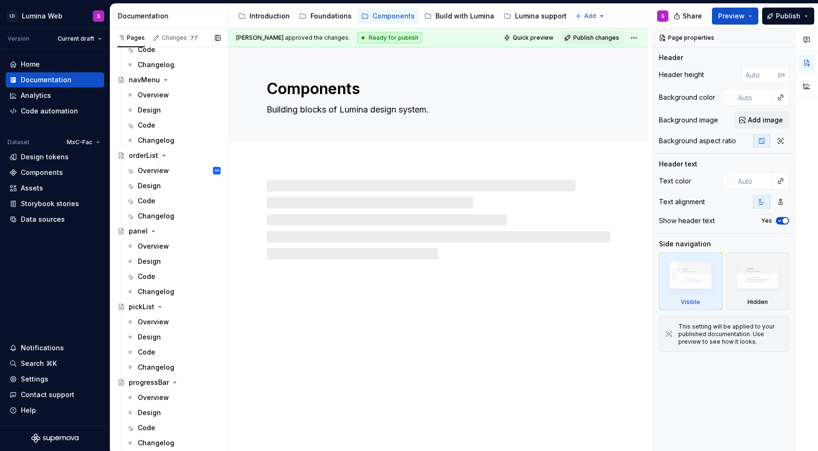
scroll to position [1480, 0]
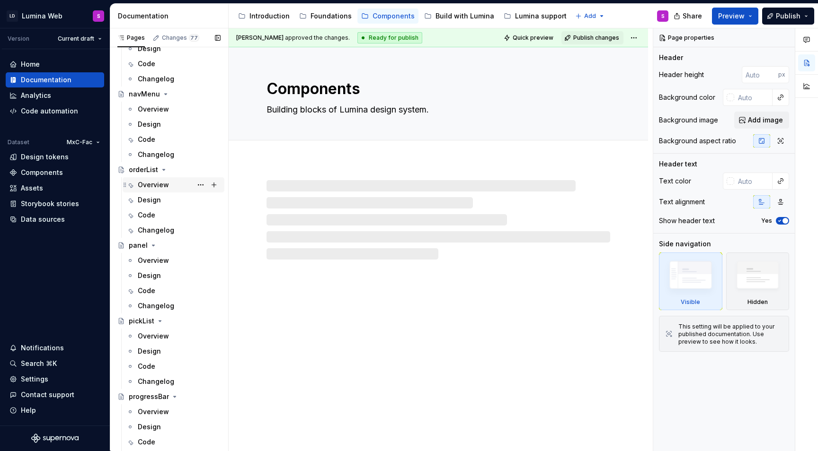
click at [175, 184] on div "Overview SK" at bounding box center [179, 184] width 83 height 13
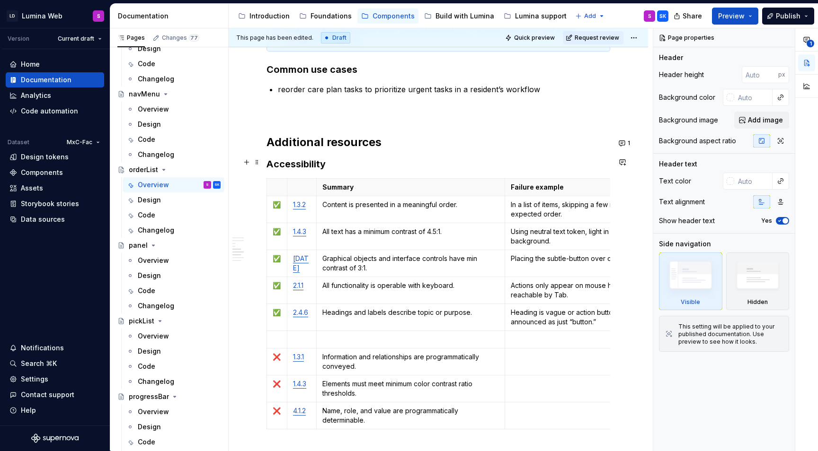
scroll to position [1446, 0]
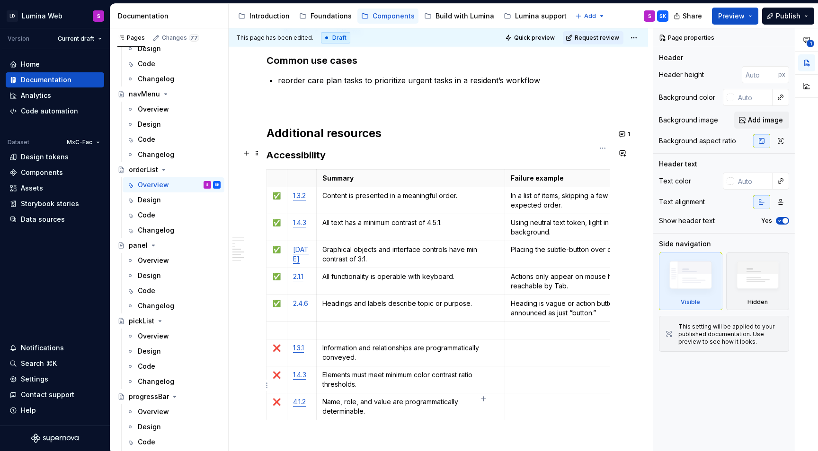
click at [532, 393] on td at bounding box center [602, 406] width 195 height 27
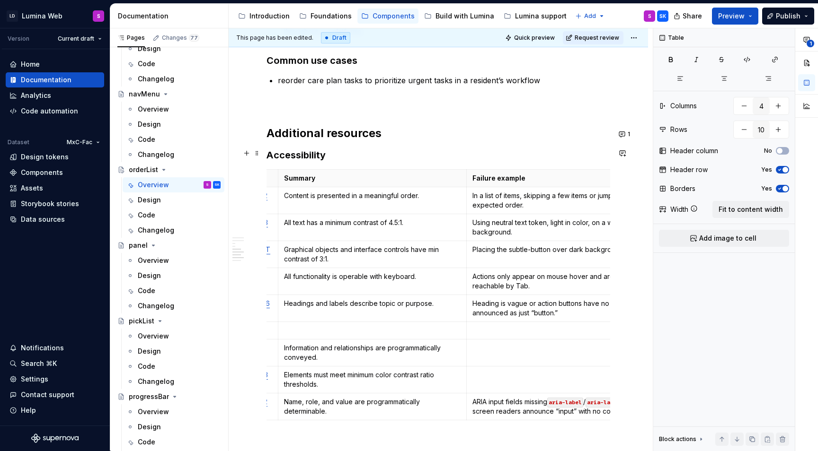
scroll to position [0, 86]
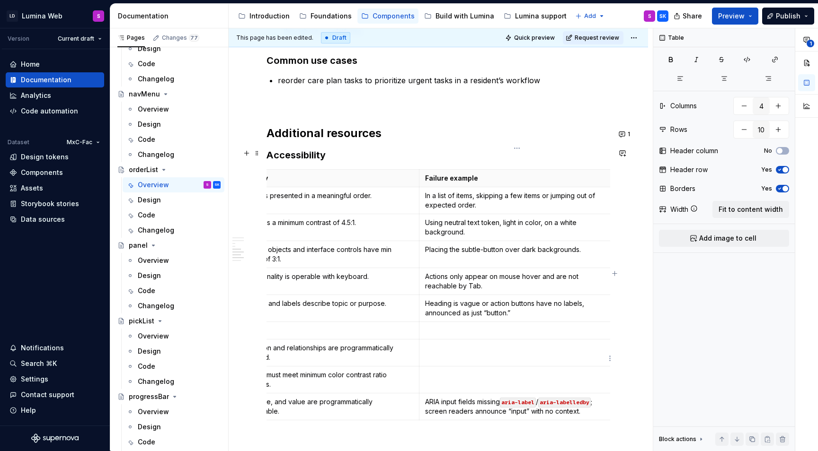
click at [466, 370] on p at bounding box center [517, 374] width 184 height 9
click at [469, 342] on td at bounding box center [516, 352] width 195 height 27
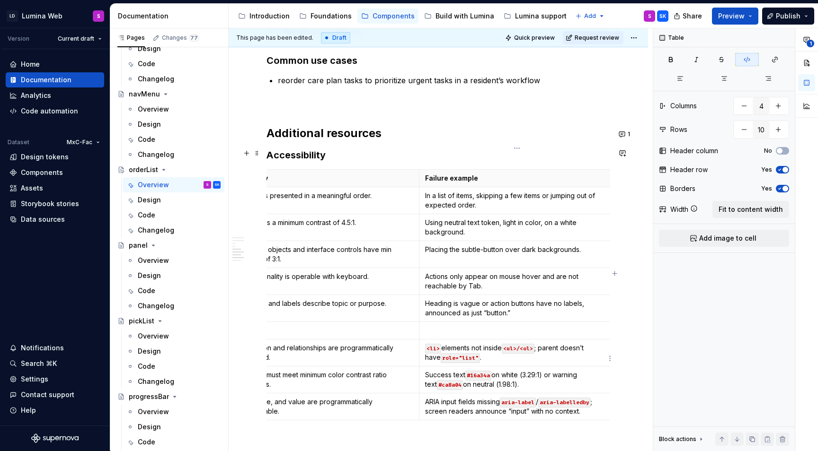
click at [484, 371] on code "#16a34a" at bounding box center [478, 376] width 26 height 10
click at [441, 380] on code "#ca8a04" at bounding box center [450, 385] width 26 height 10
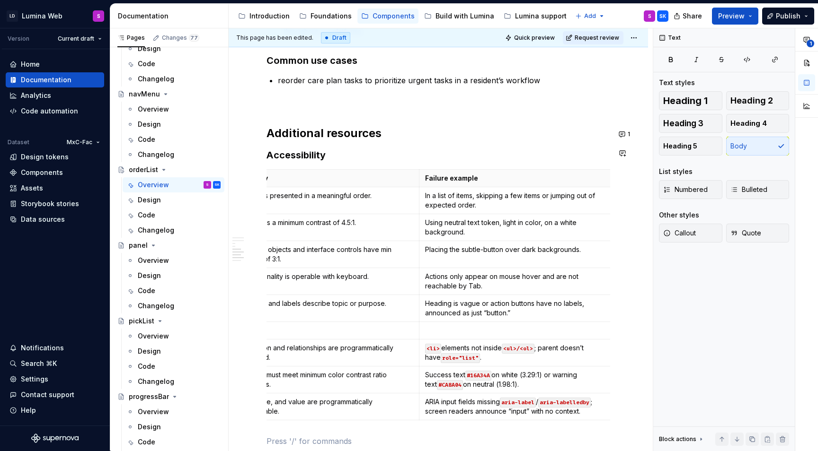
type textarea "*"
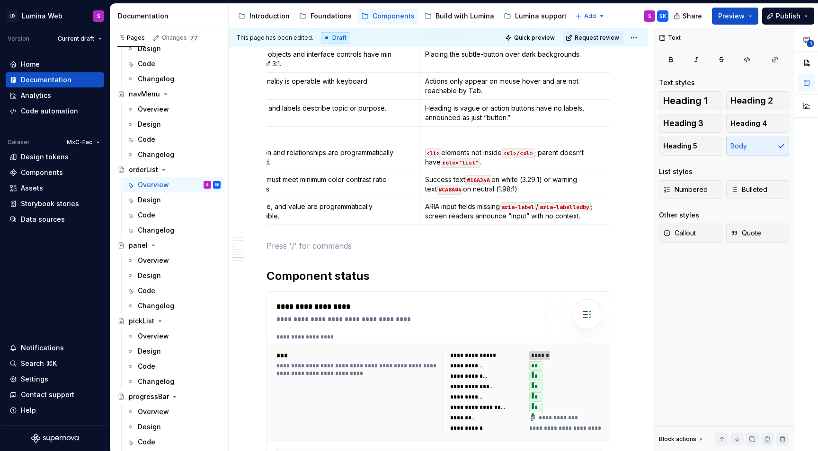
scroll to position [0, 0]
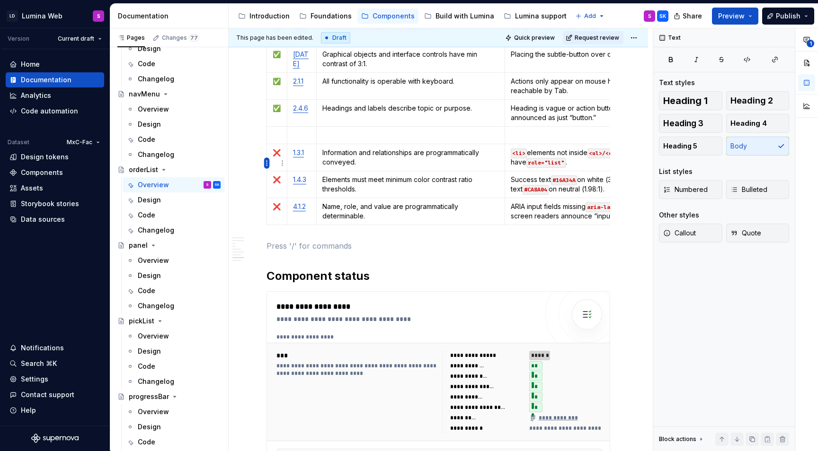
click at [268, 165] on html "LD Lumina Web S Version Current draft Home Documentation Analytics Code automat…" at bounding box center [409, 225] width 818 height 451
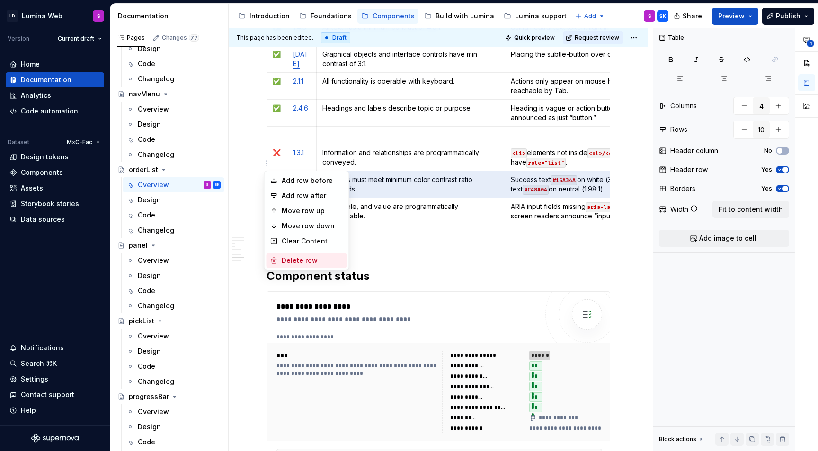
click at [289, 265] on div "Delete row" at bounding box center [306, 260] width 80 height 15
type input "9"
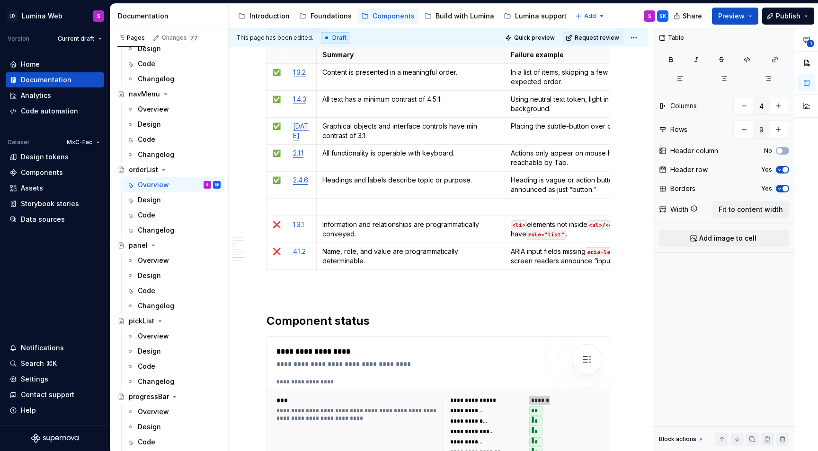
scroll to position [1566, 0]
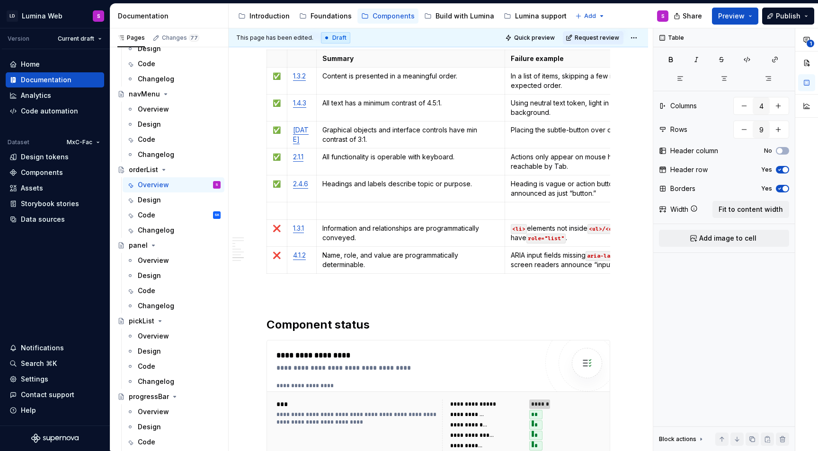
type textarea "*"
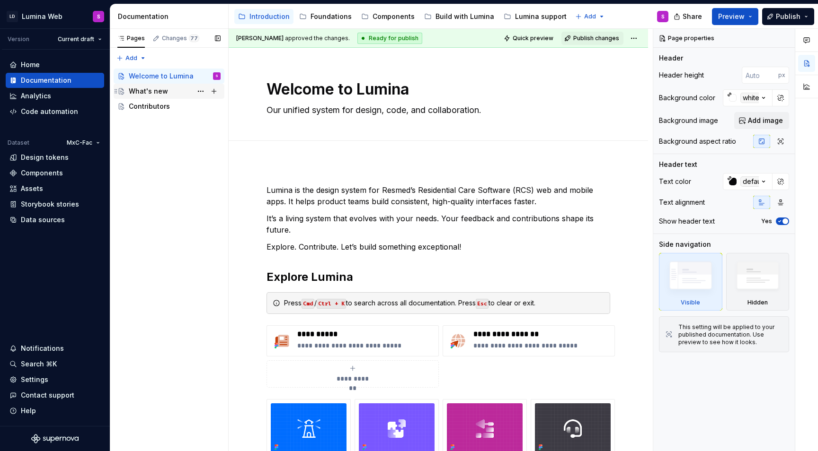
click at [168, 96] on div "What's new" at bounding box center [175, 91] width 92 height 13
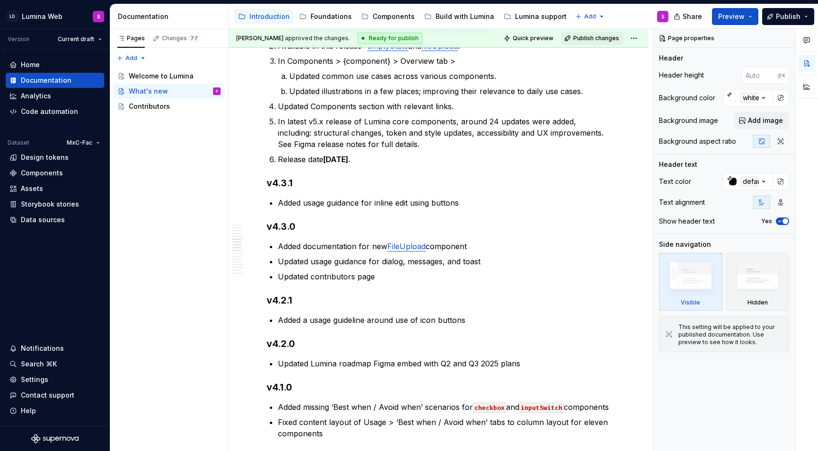
scroll to position [607, 0]
type textarea "*"
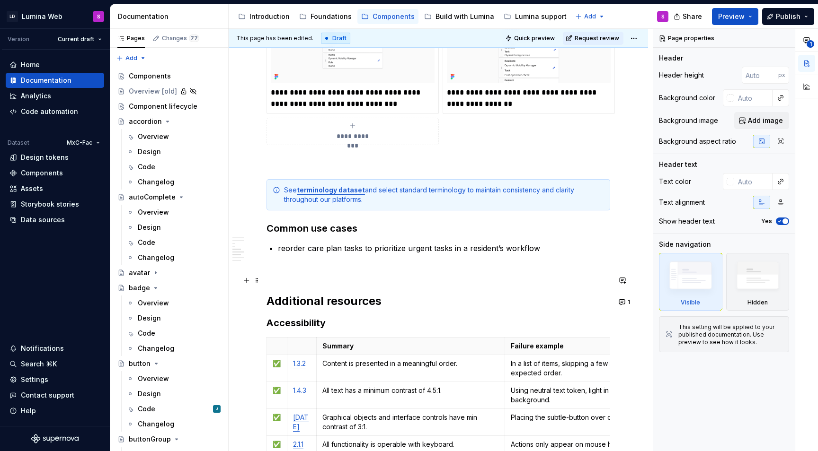
scroll to position [1354, 0]
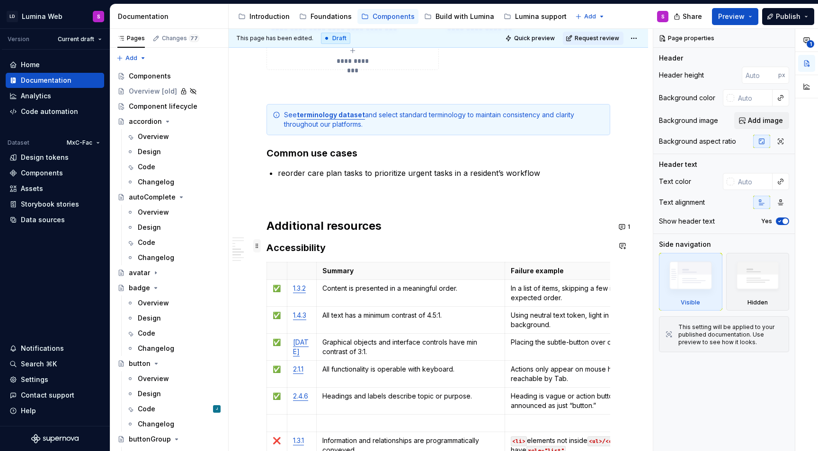
click at [253, 245] on span at bounding box center [257, 245] width 8 height 13
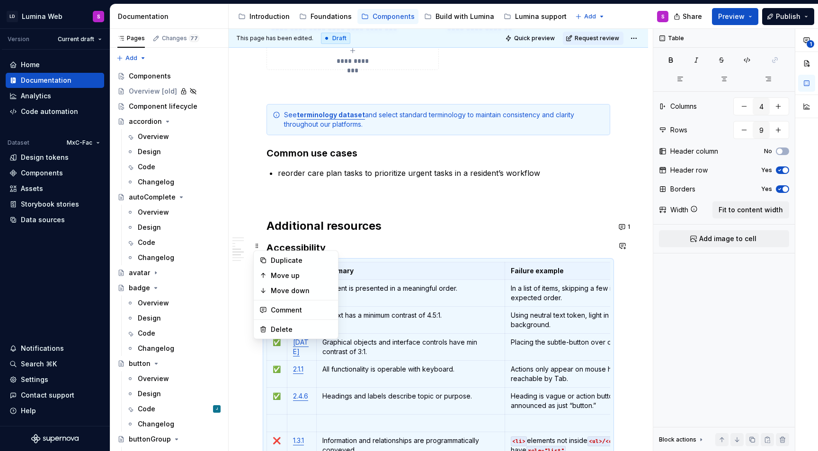
click at [374, 219] on h2 "Additional resources" at bounding box center [437, 226] width 343 height 15
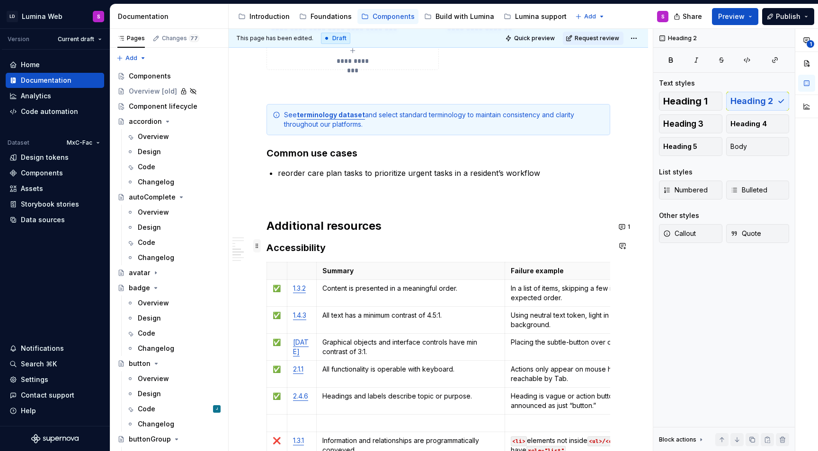
click at [255, 249] on span at bounding box center [257, 245] width 8 height 13
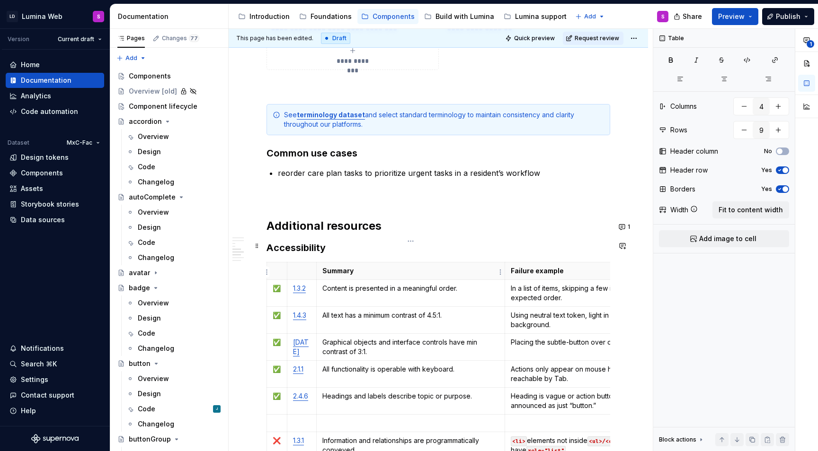
click at [483, 282] on td "Content is presented in a meaningful order." at bounding box center [410, 293] width 189 height 27
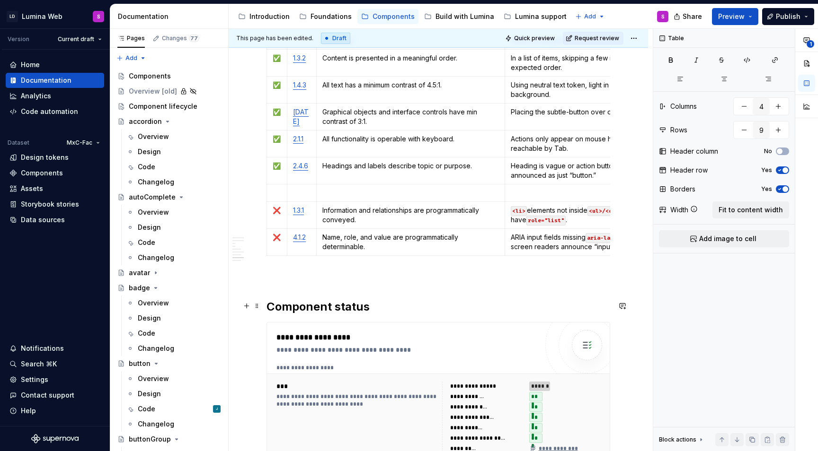
scroll to position [1635, 0]
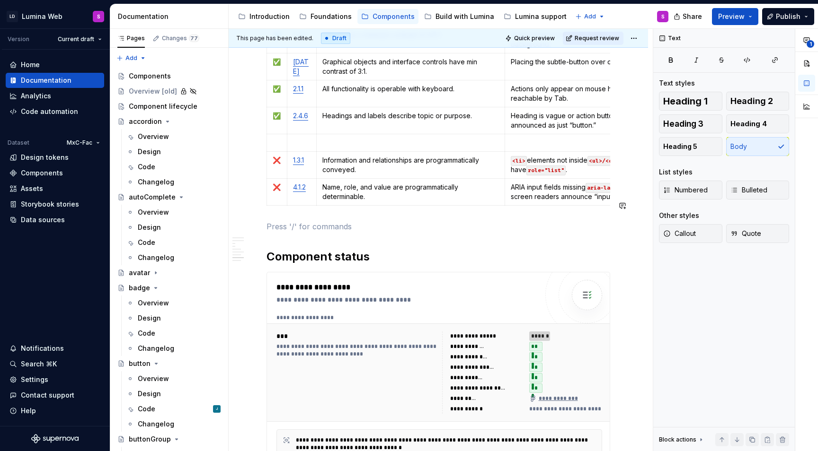
click at [455, 183] on p "Name, role, and value are programmatically determinable." at bounding box center [410, 192] width 177 height 19
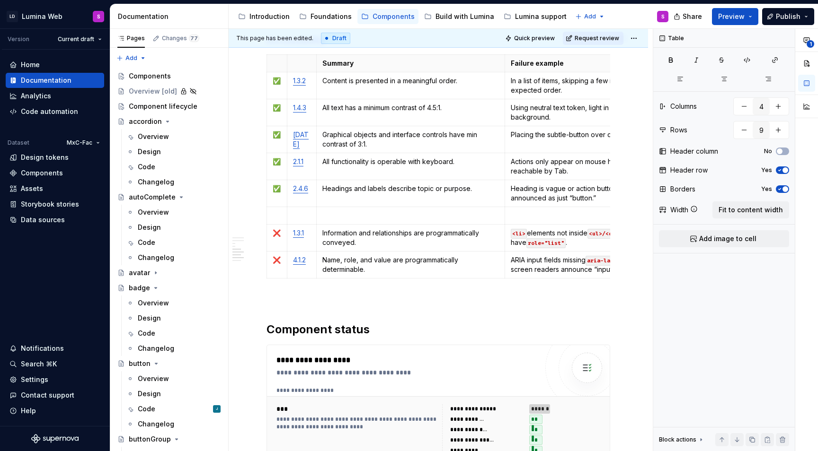
scroll to position [1340, 0]
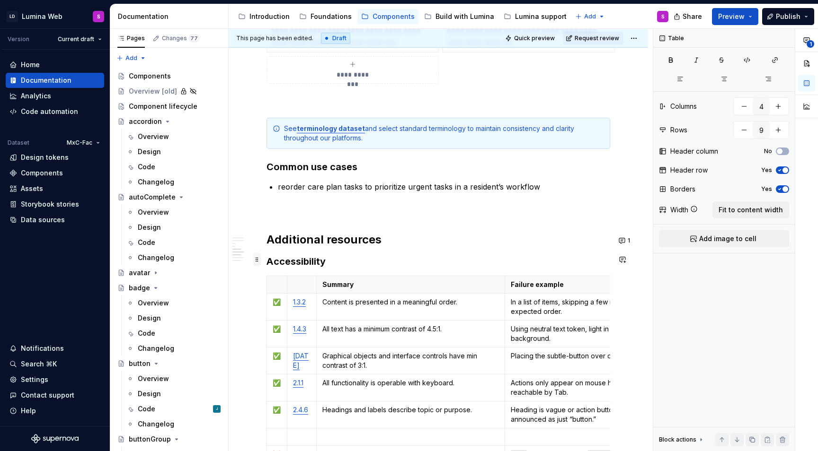
click at [258, 262] on span at bounding box center [257, 259] width 8 height 13
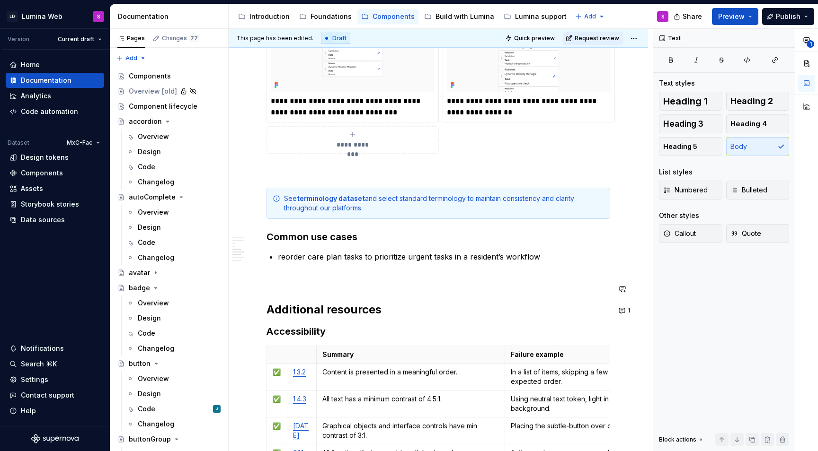
scroll to position [1271, 0]
type textarea "*"
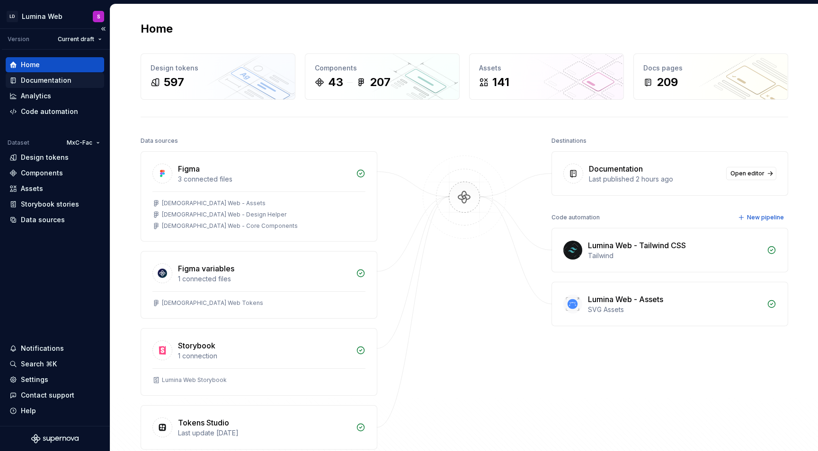
click at [58, 80] on div "Documentation" at bounding box center [46, 80] width 51 height 9
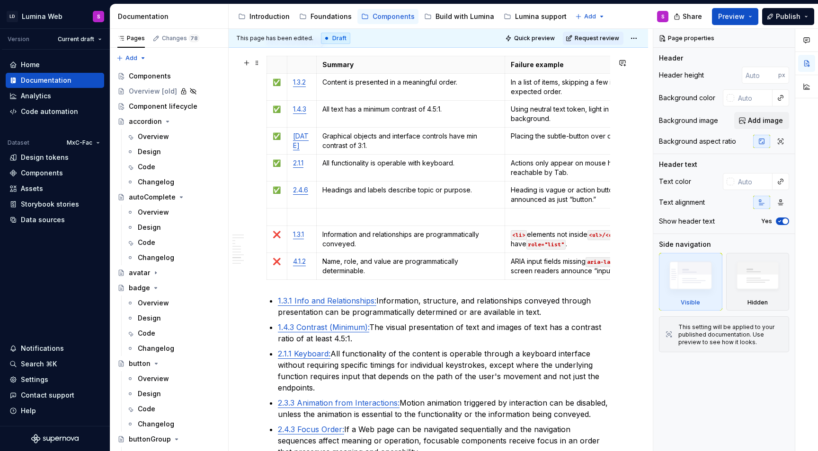
scroll to position [1850, 0]
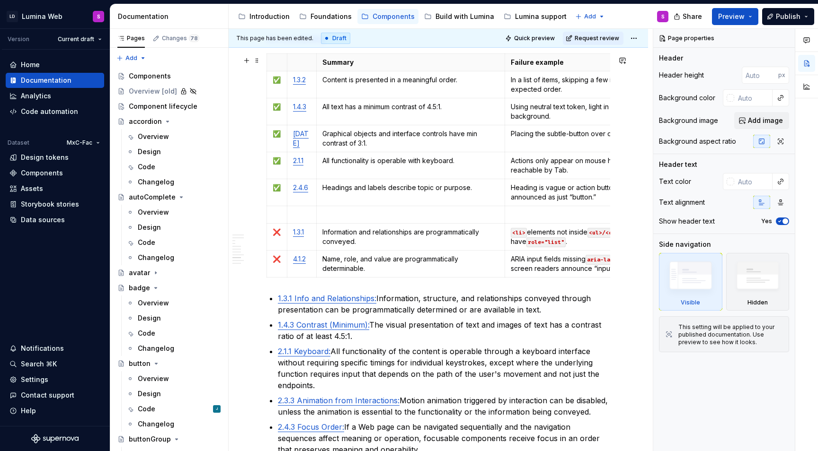
type textarea "*"
